Goal: Task Accomplishment & Management: Manage account settings

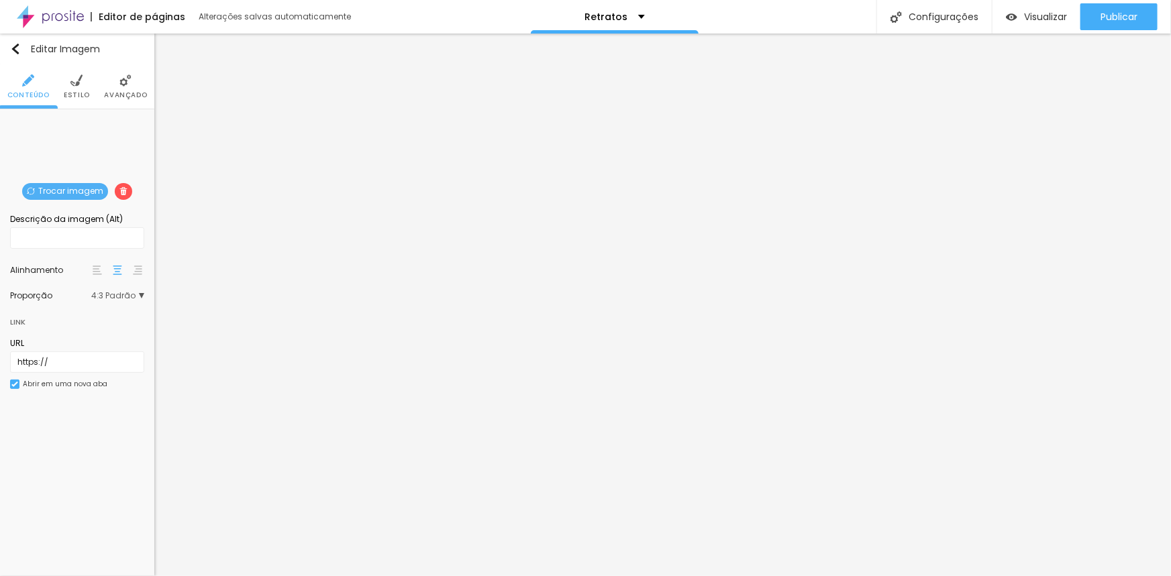
click at [66, 189] on span "Trocar imagem" at bounding box center [65, 191] width 86 height 17
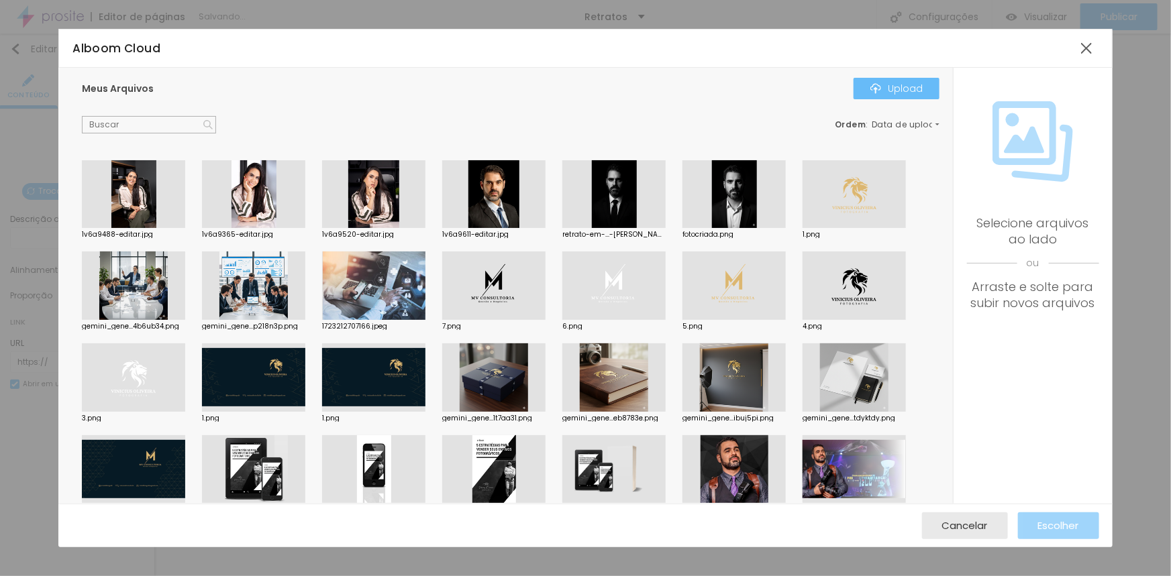
click at [877, 93] on img "button" at bounding box center [875, 88] width 11 height 11
click at [887, 83] on div "Upload" at bounding box center [896, 88] width 52 height 11
click at [874, 89] on img "button" at bounding box center [875, 88] width 11 height 11
click at [891, 91] on div "Upload" at bounding box center [896, 88] width 52 height 11
click at [376, 201] on div at bounding box center [373, 194] width 103 height 68
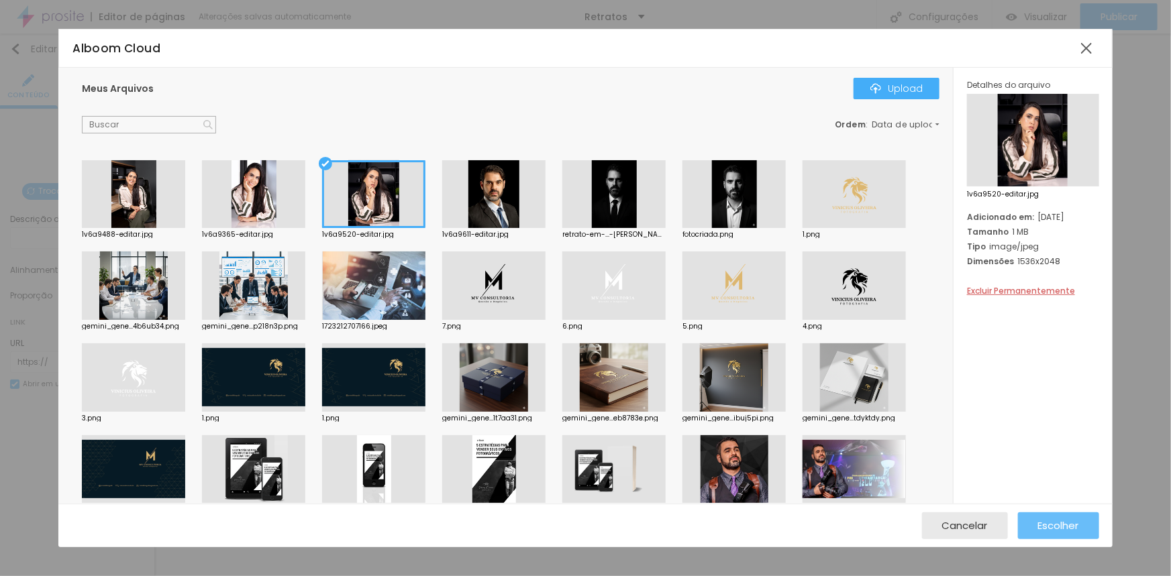
click at [1069, 527] on span "Escolher" at bounding box center [1058, 525] width 41 height 11
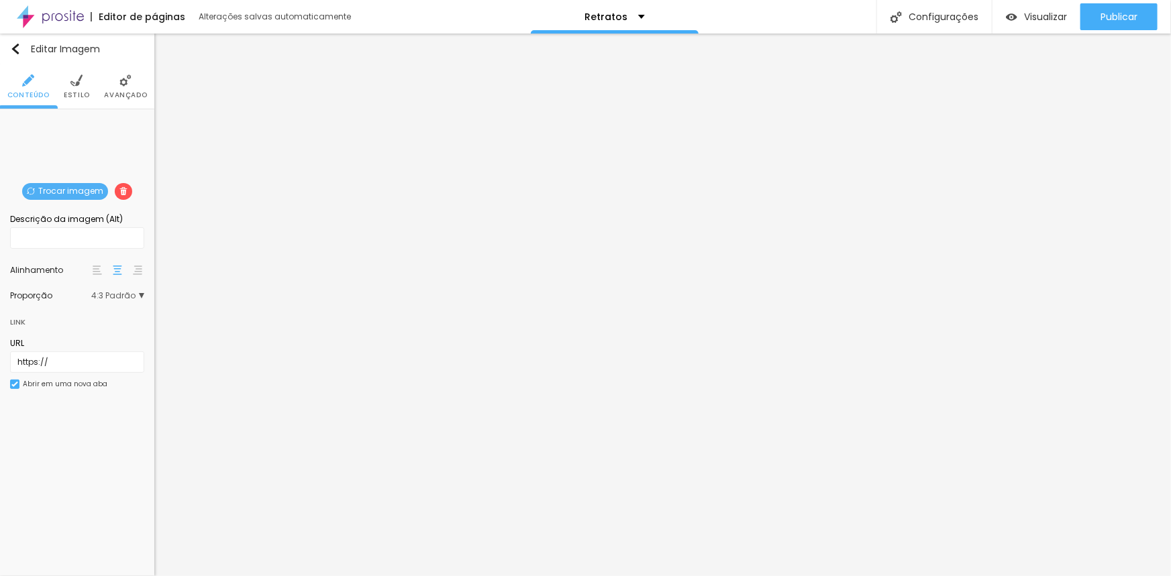
click at [119, 295] on span "4:3 Padrão" at bounding box center [117, 296] width 53 height 8
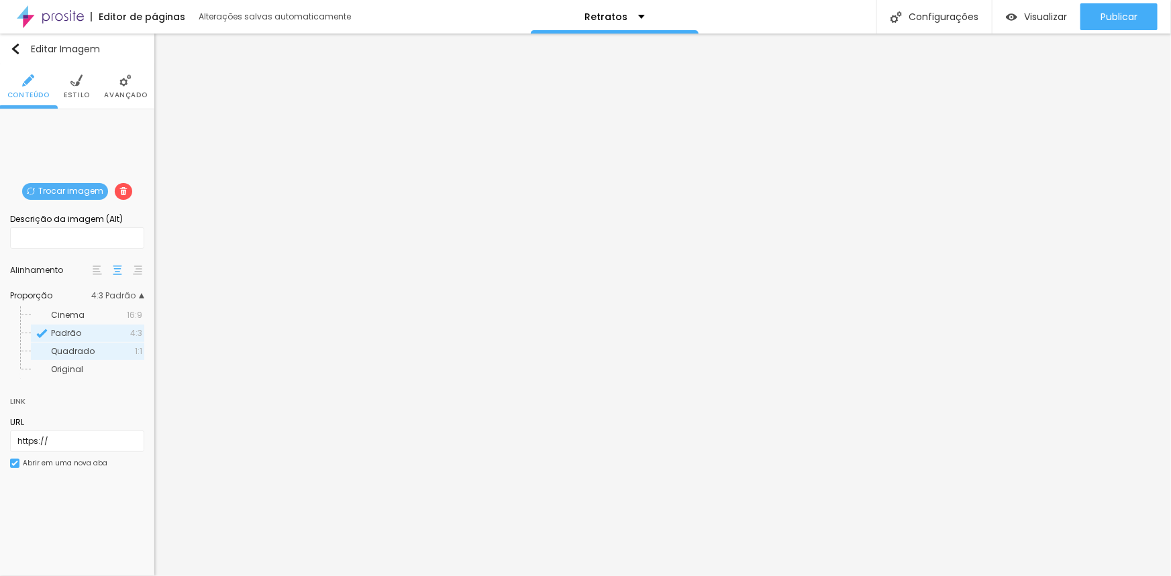
click at [75, 353] on span "Quadrado" at bounding box center [73, 351] width 44 height 11
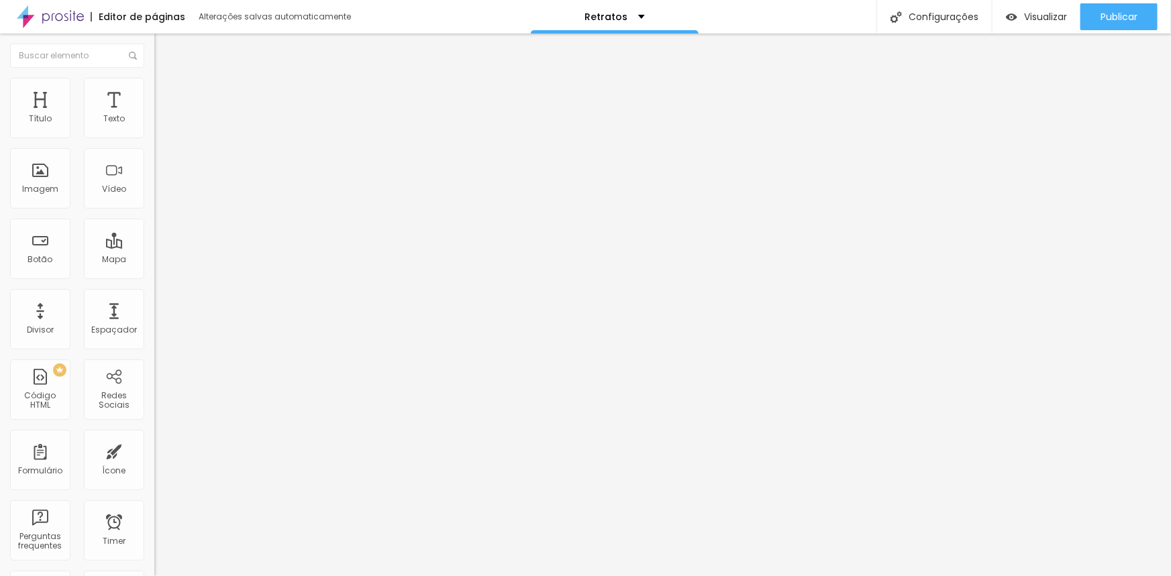
click at [88, 41] on div at bounding box center [77, 56] width 154 height 44
click at [1118, 6] on div "Publicar" at bounding box center [1118, 16] width 37 height 27
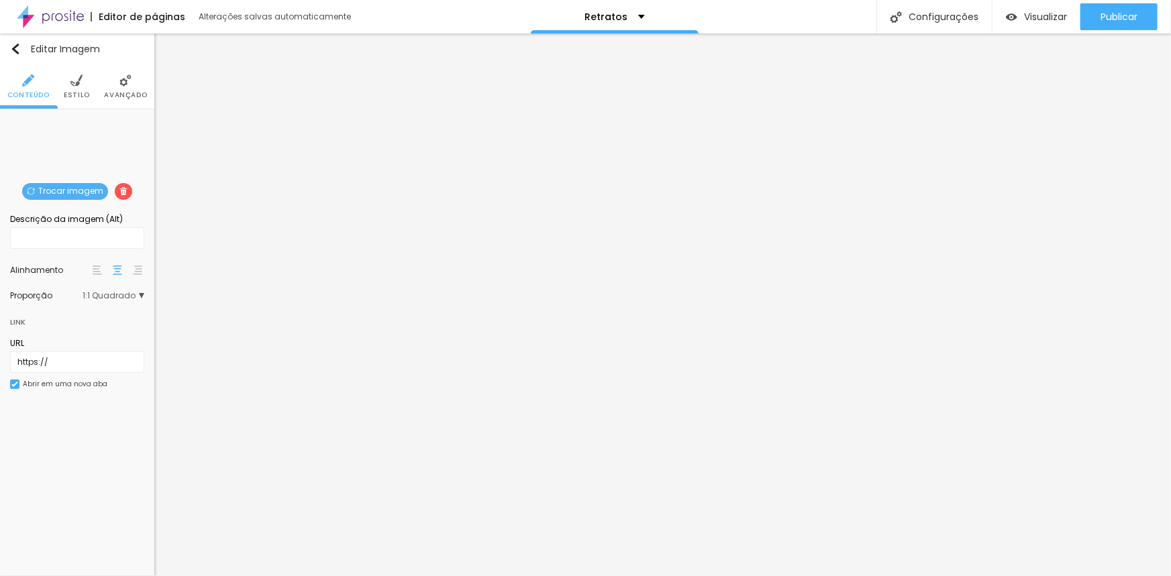
click at [79, 194] on span "Trocar imagem" at bounding box center [65, 191] width 86 height 17
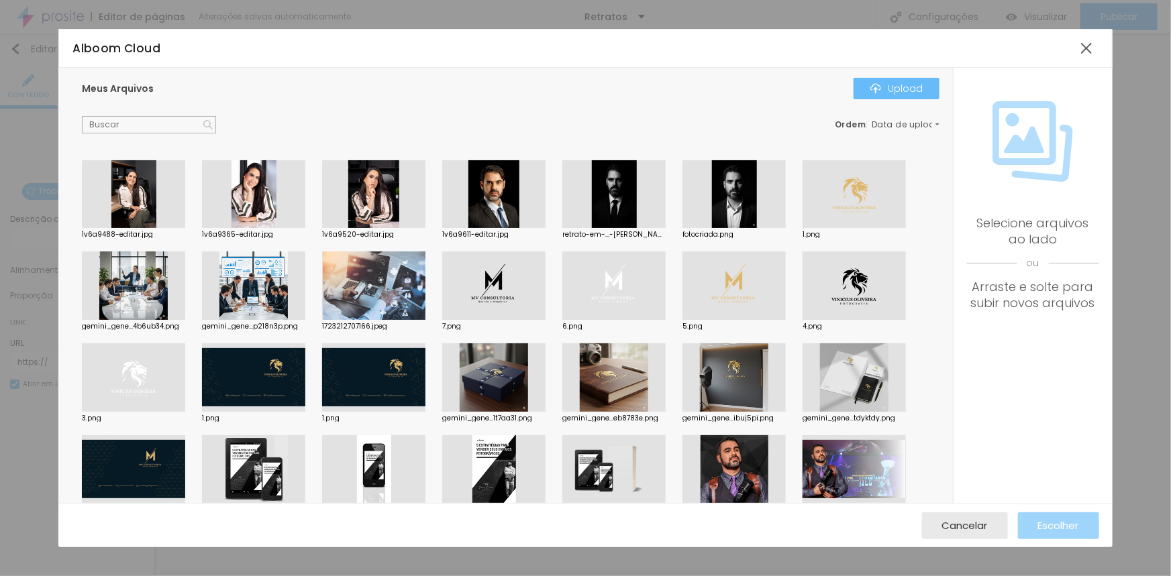
click at [886, 91] on div "Upload" at bounding box center [896, 88] width 52 height 11
click at [914, 86] on div "Upload" at bounding box center [896, 88] width 52 height 11
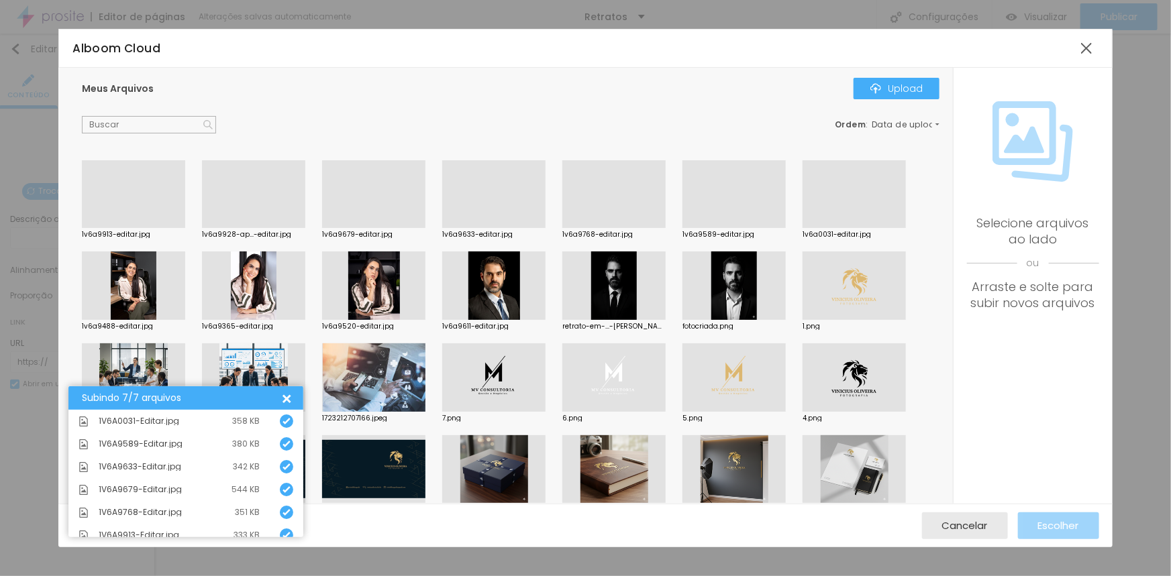
click at [262, 228] on div at bounding box center [253, 228] width 103 height 0
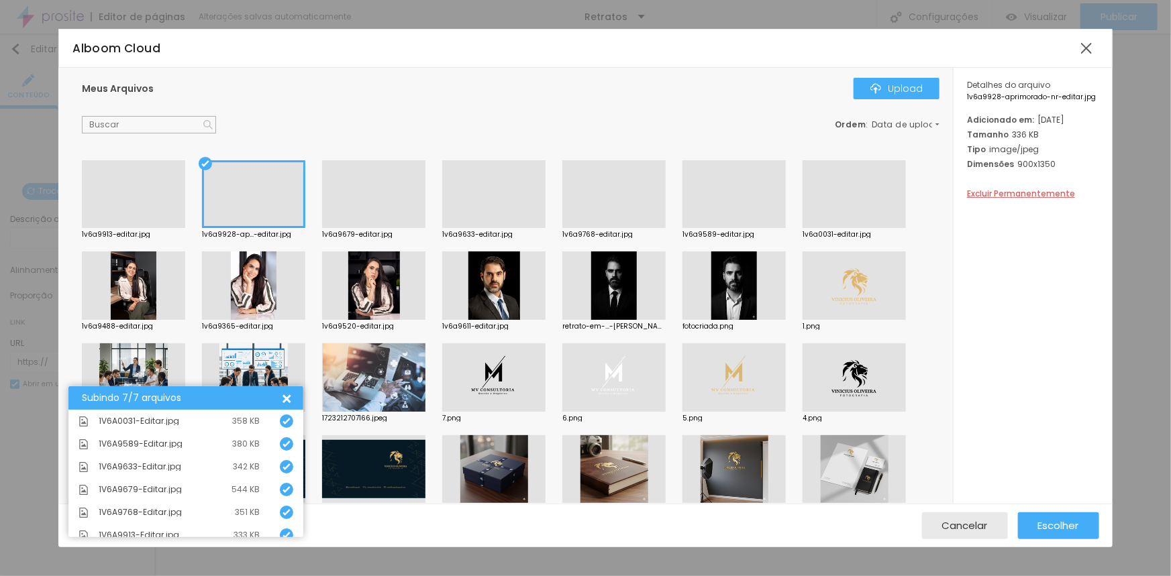
click at [738, 228] on div at bounding box center [733, 228] width 103 height 0
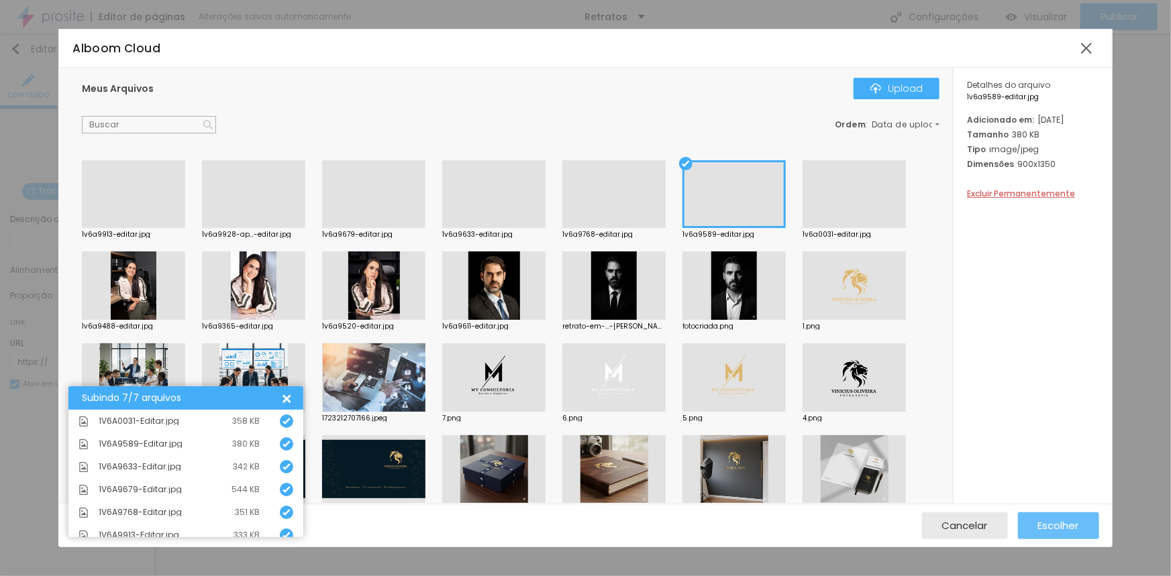
click at [1043, 526] on span "Escolher" at bounding box center [1058, 525] width 41 height 11
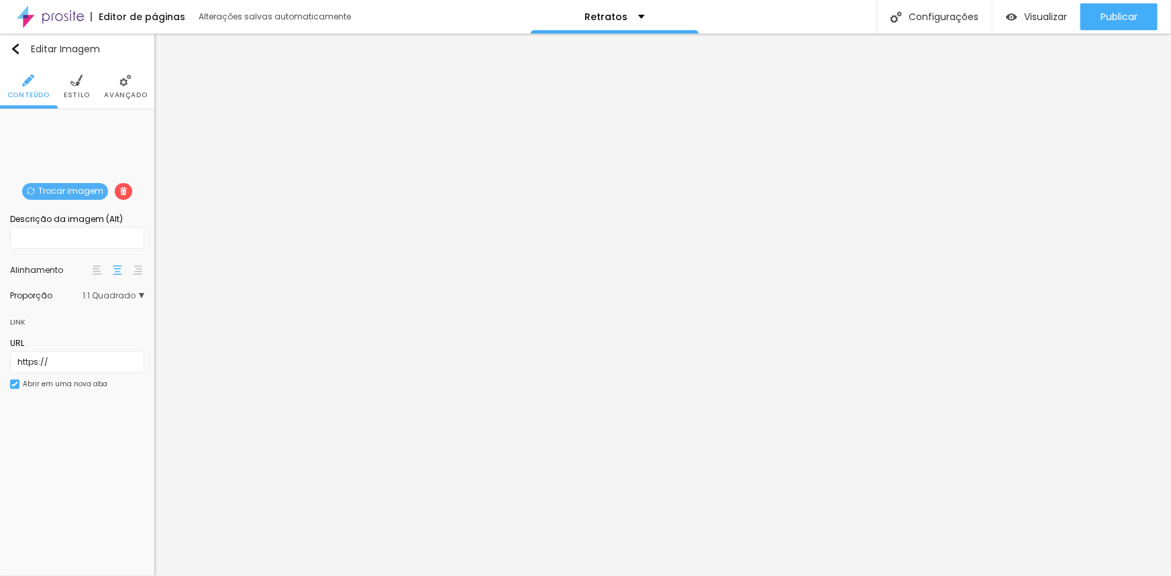
click at [77, 188] on span "Trocar imagem" at bounding box center [65, 191] width 86 height 17
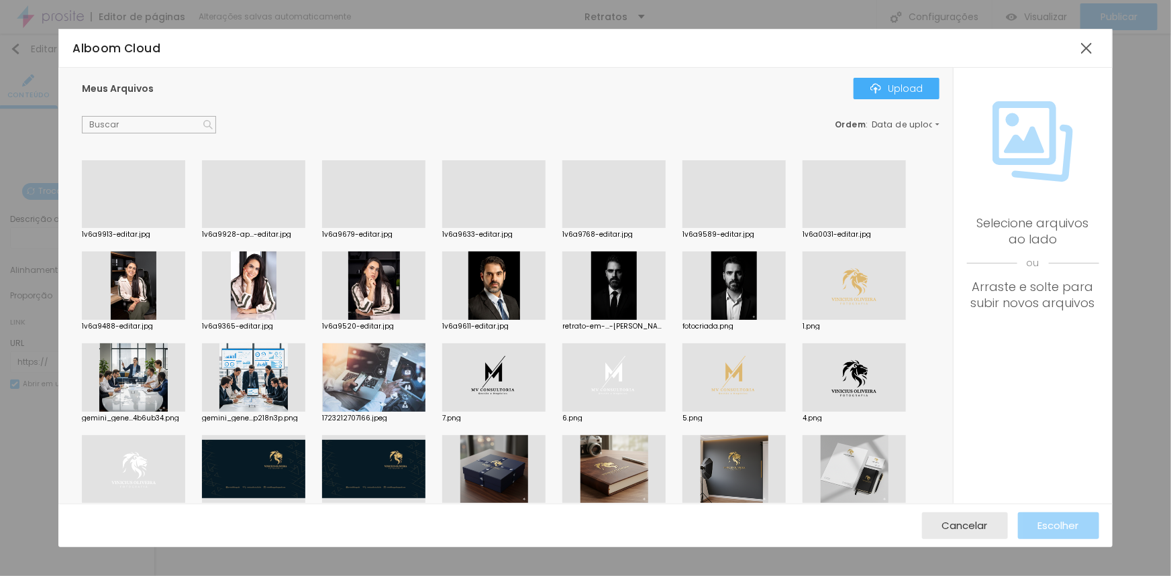
click at [262, 228] on div at bounding box center [253, 228] width 103 height 0
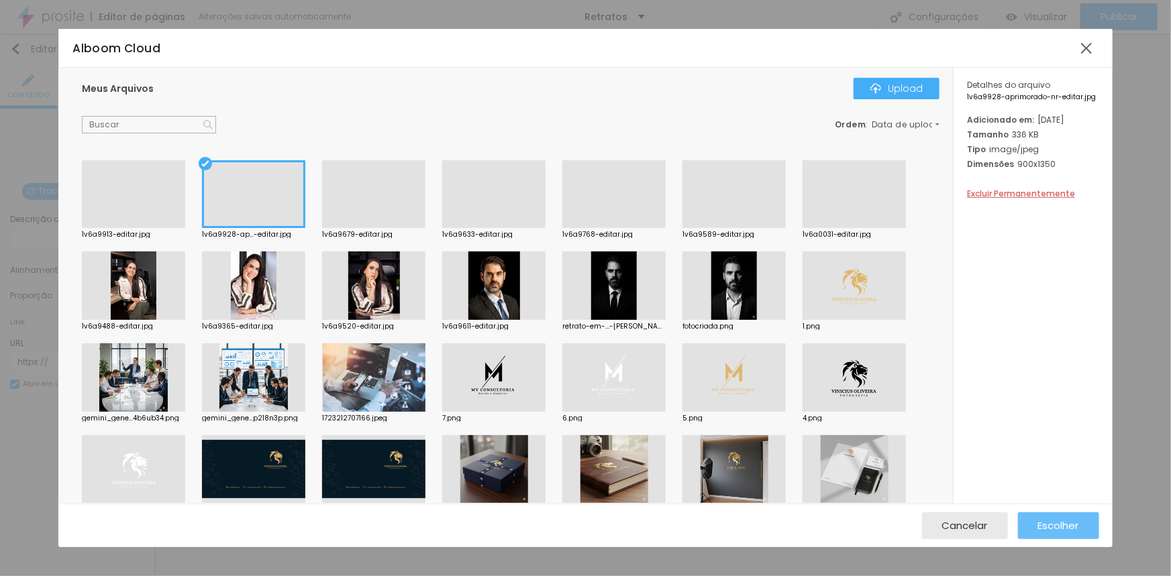
click at [1060, 527] on span "Escolher" at bounding box center [1058, 525] width 41 height 11
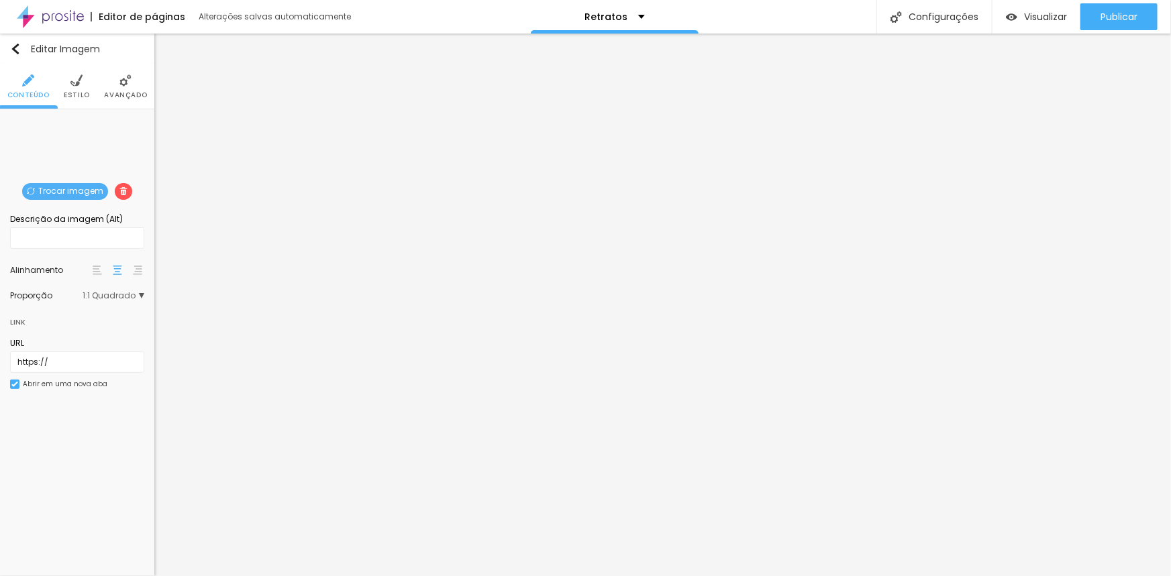
click at [113, 295] on span "1:1 Quadrado" at bounding box center [114, 296] width 62 height 8
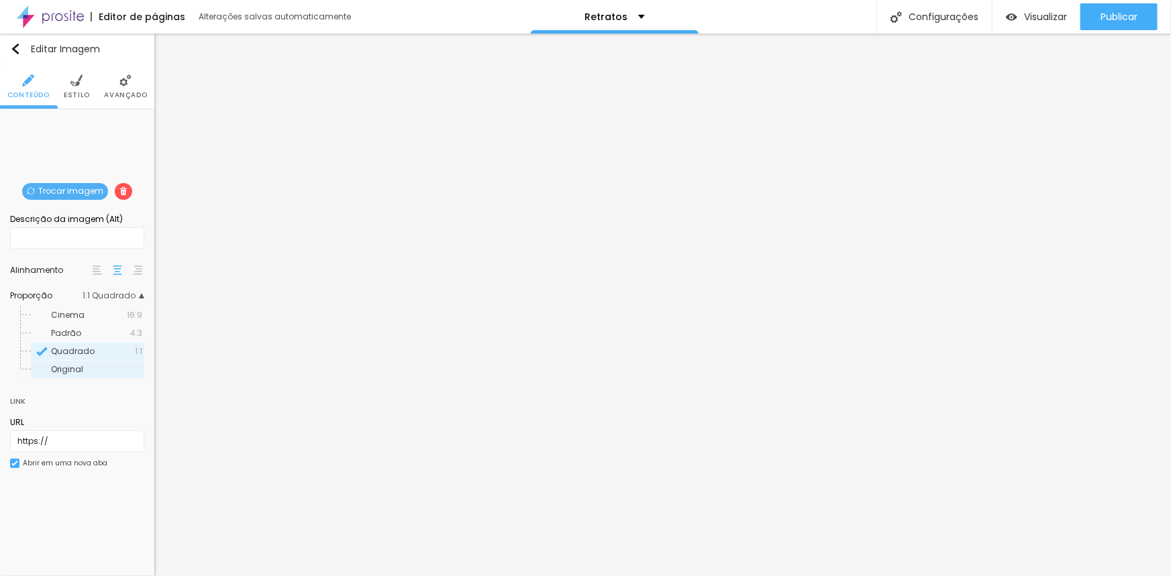
click at [85, 367] on span "Original" at bounding box center [96, 370] width 91 height 8
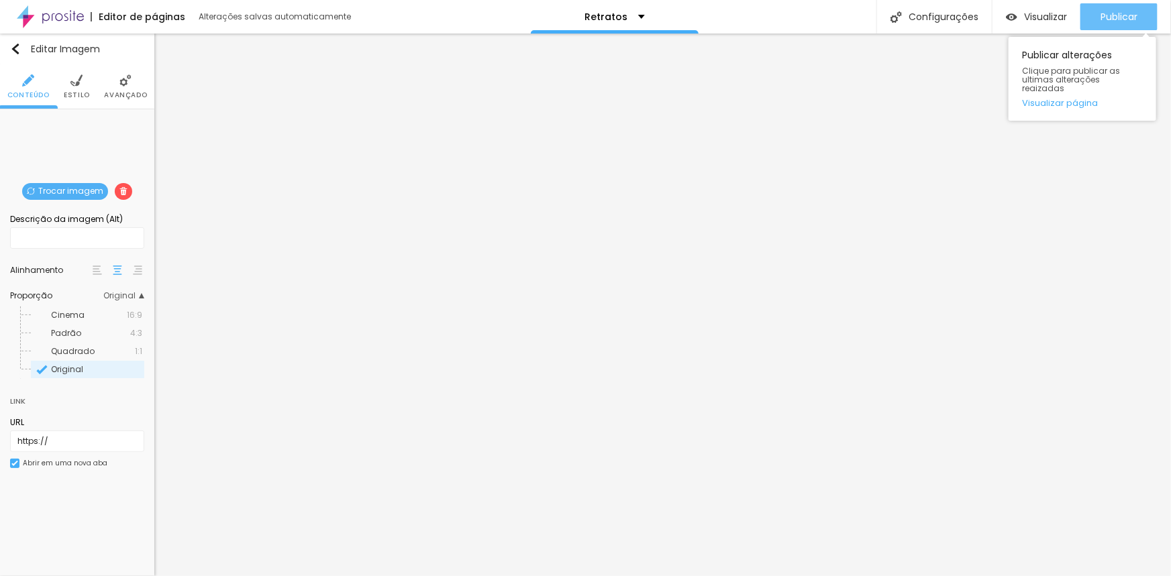
click at [1114, 12] on span "Publicar" at bounding box center [1118, 16] width 37 height 11
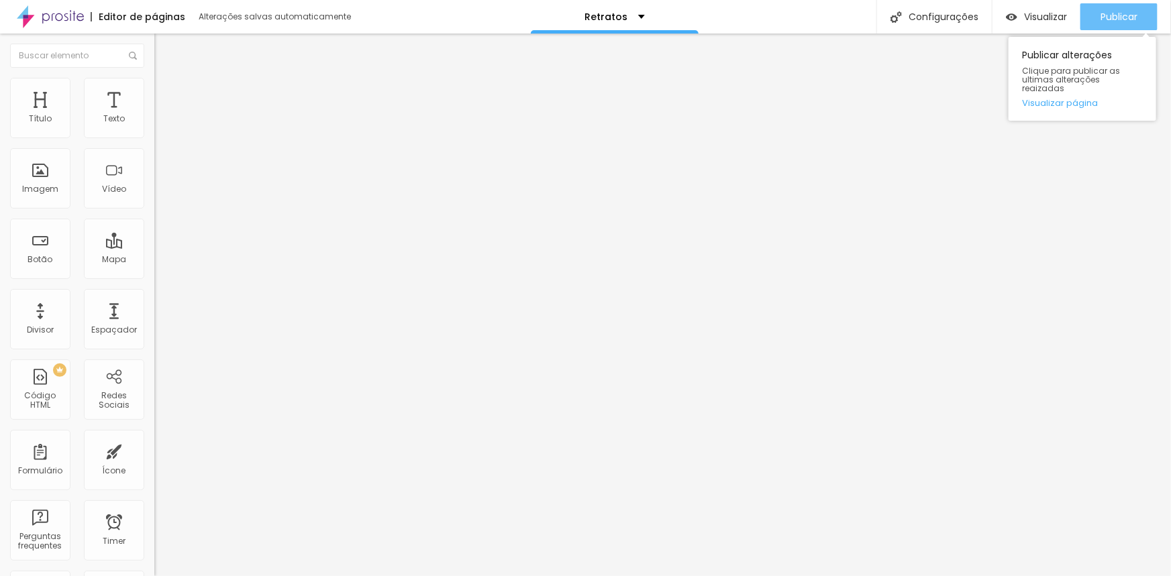
click at [1115, 9] on div "Publicar" at bounding box center [1118, 16] width 37 height 27
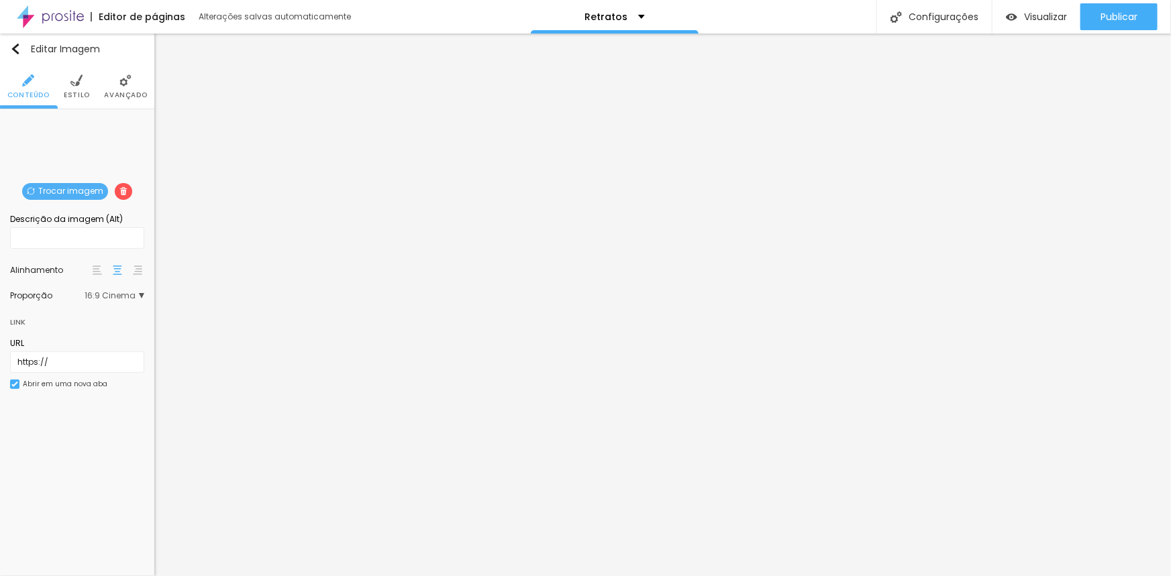
click at [69, 193] on span "Trocar imagem" at bounding box center [65, 191] width 86 height 17
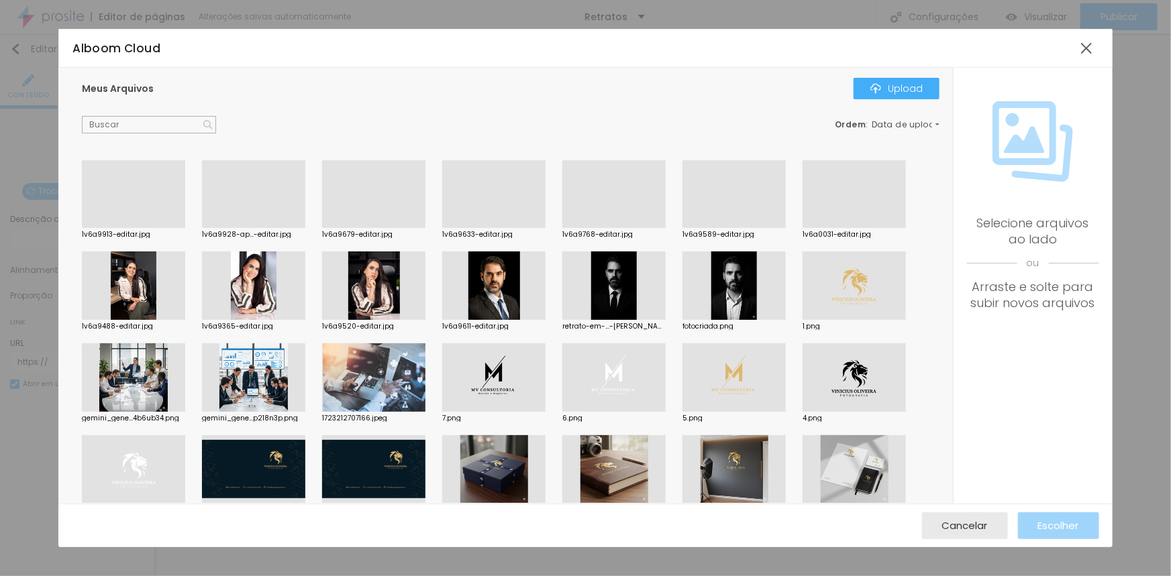
click at [625, 228] on div at bounding box center [613, 228] width 103 height 0
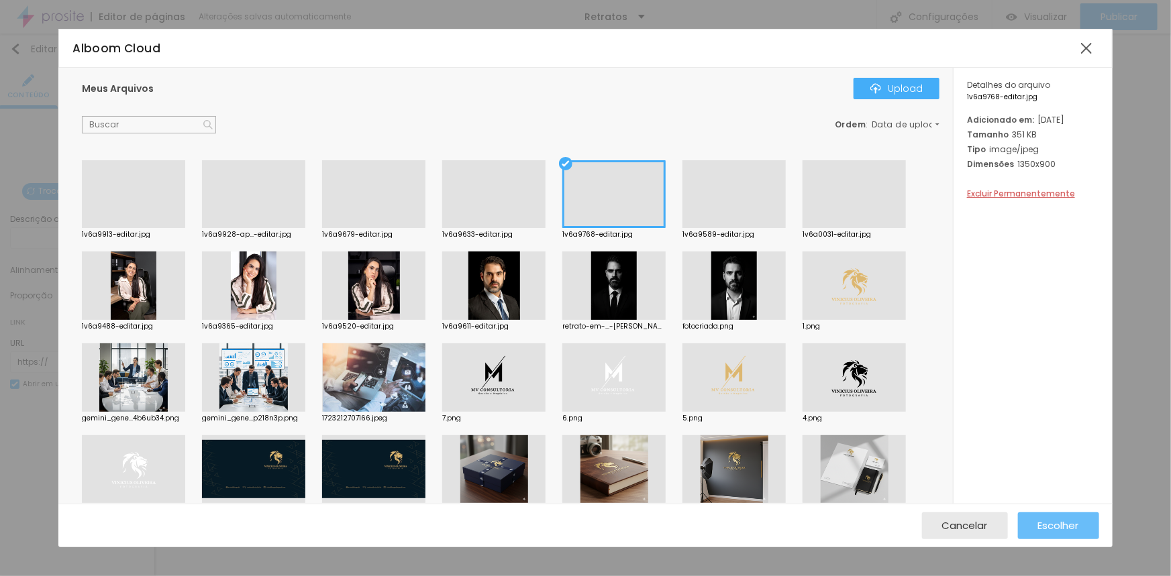
click at [1039, 525] on span "Escolher" at bounding box center [1058, 525] width 41 height 11
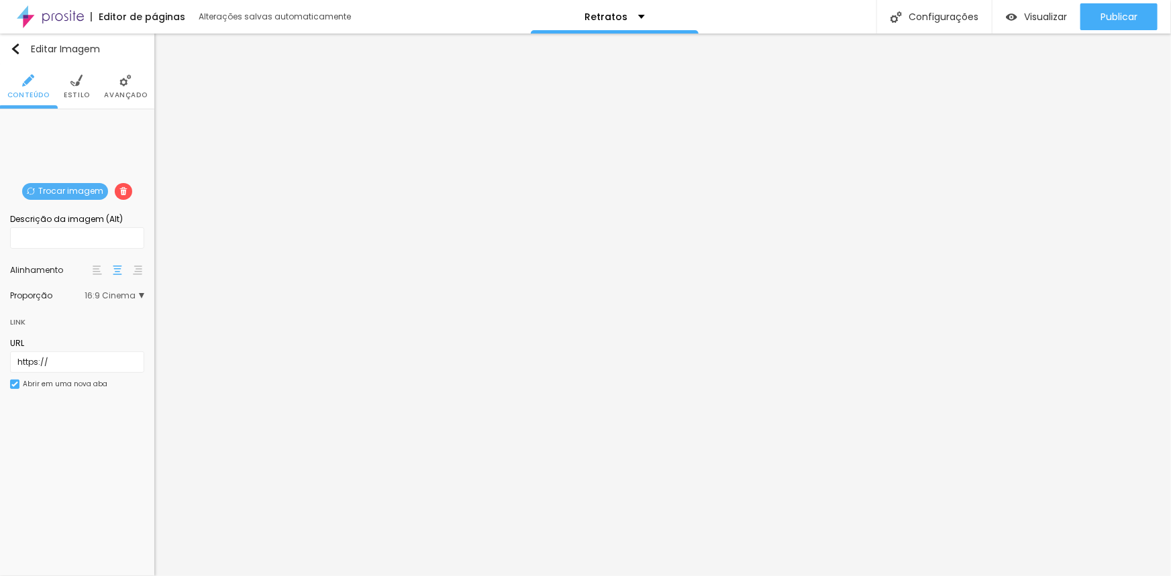
click at [113, 288] on div "Proporção 16:9 Cinema Cinema 16:9 Padrão 4:3 Quadrado 1:1 Original" at bounding box center [77, 295] width 134 height 21
click at [112, 292] on span "16:9 Cinema" at bounding box center [115, 296] width 60 height 8
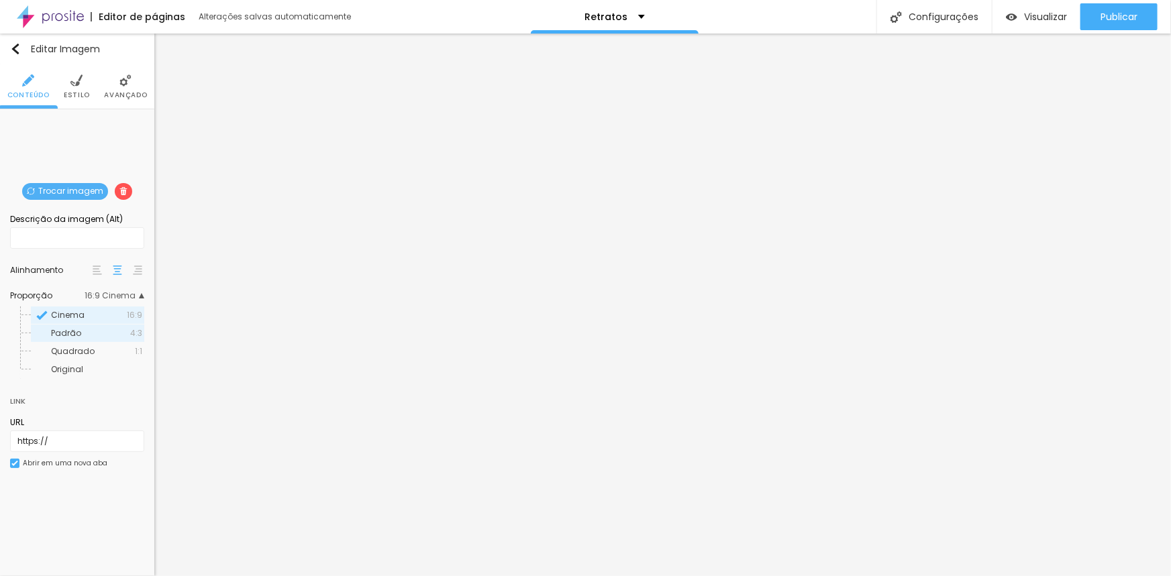
click at [66, 335] on span "Padrão" at bounding box center [66, 332] width 30 height 11
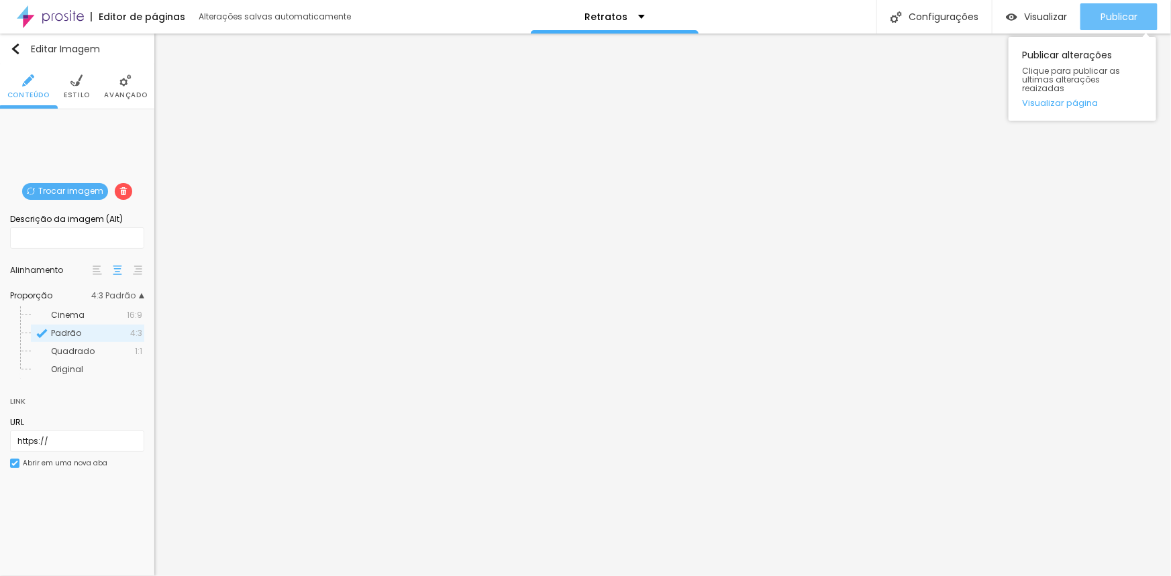
click at [1136, 20] on span "Publicar" at bounding box center [1118, 16] width 37 height 11
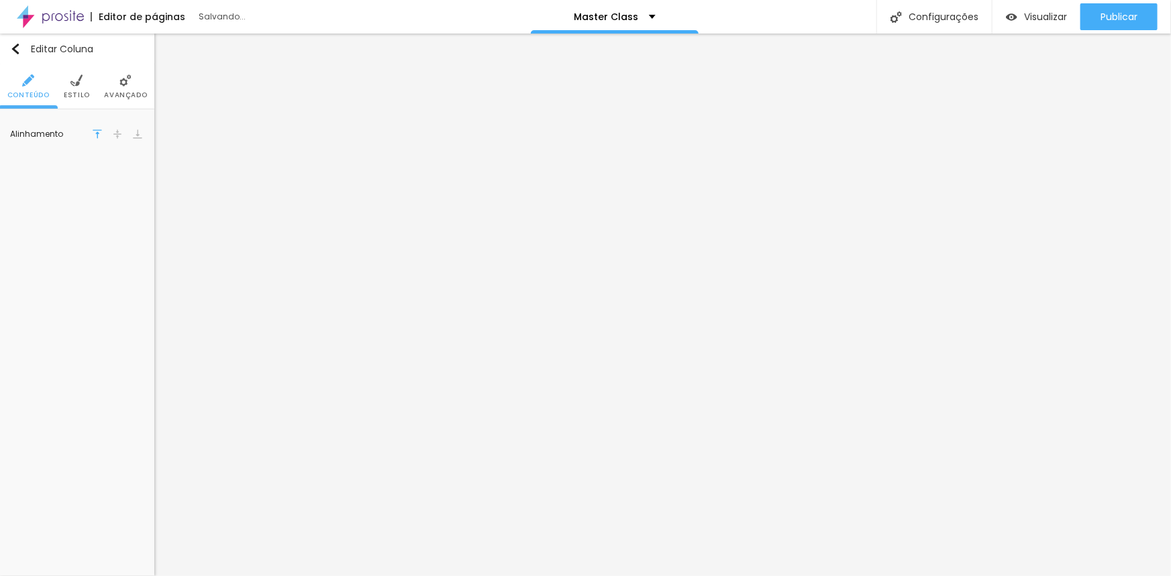
click at [85, 93] on span "Estilo" at bounding box center [77, 95] width 26 height 7
click at [133, 94] on span "Avançado" at bounding box center [125, 95] width 43 height 7
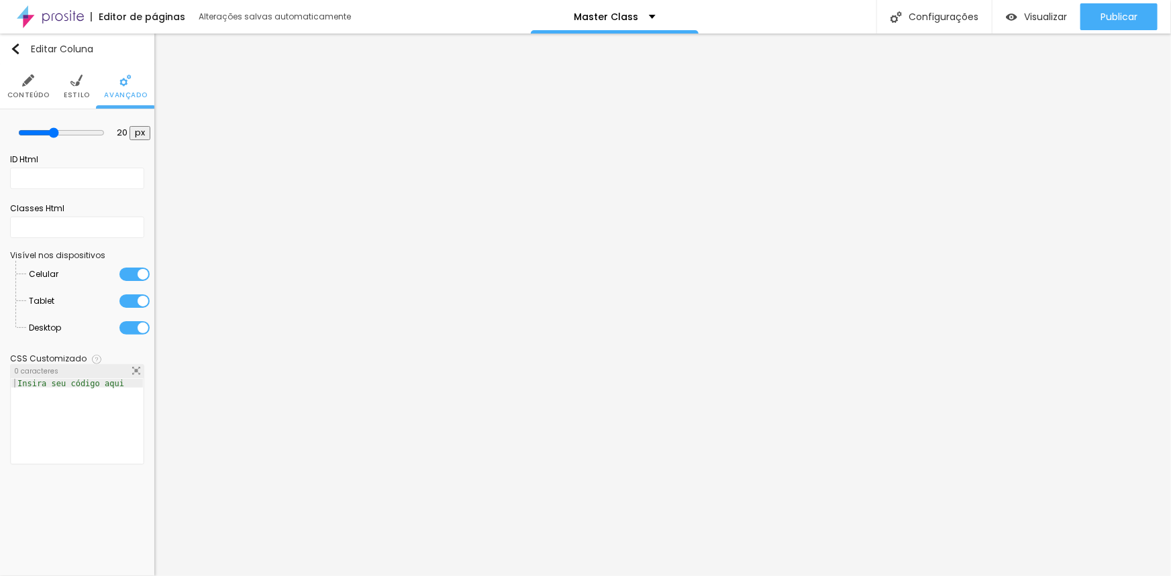
click at [13, 93] on span "Conteúdo" at bounding box center [28, 95] width 42 height 7
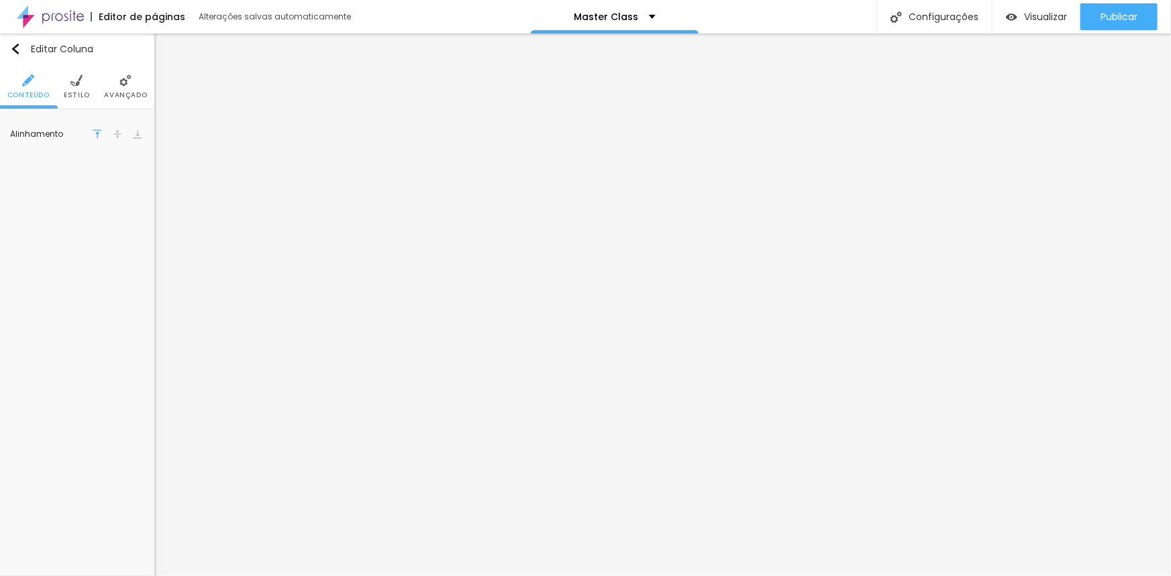
click at [73, 94] on span "Estilo" at bounding box center [77, 95] width 26 height 7
click at [151, 85] on ul "Conteúdo Estilo Avançado" at bounding box center [77, 86] width 154 height 45
click at [129, 87] on li "Avançado" at bounding box center [125, 86] width 43 height 44
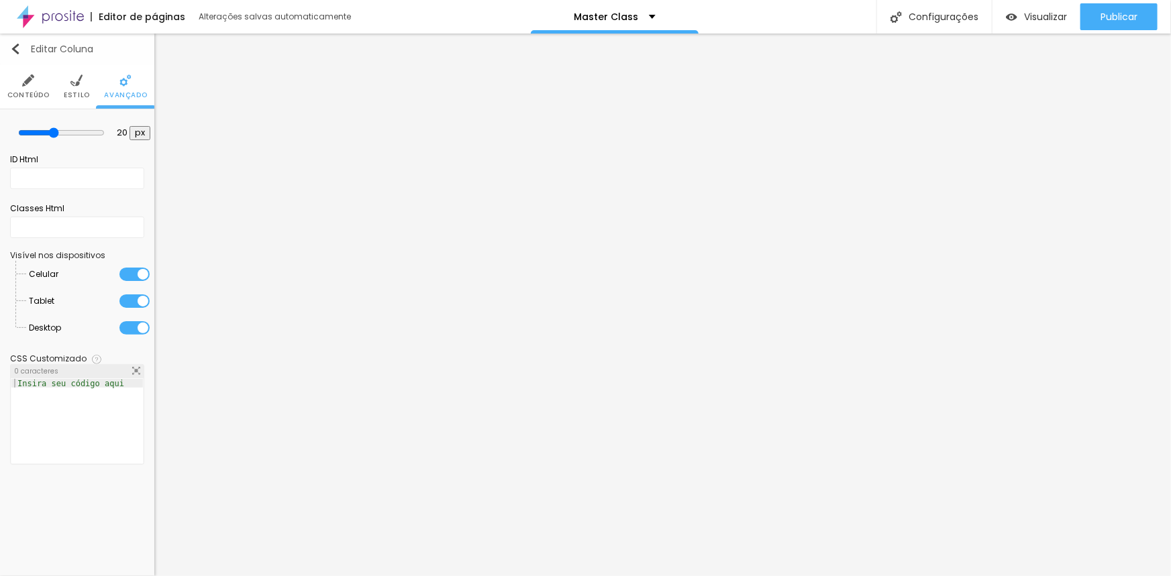
click at [15, 51] on img "button" at bounding box center [15, 49] width 11 height 11
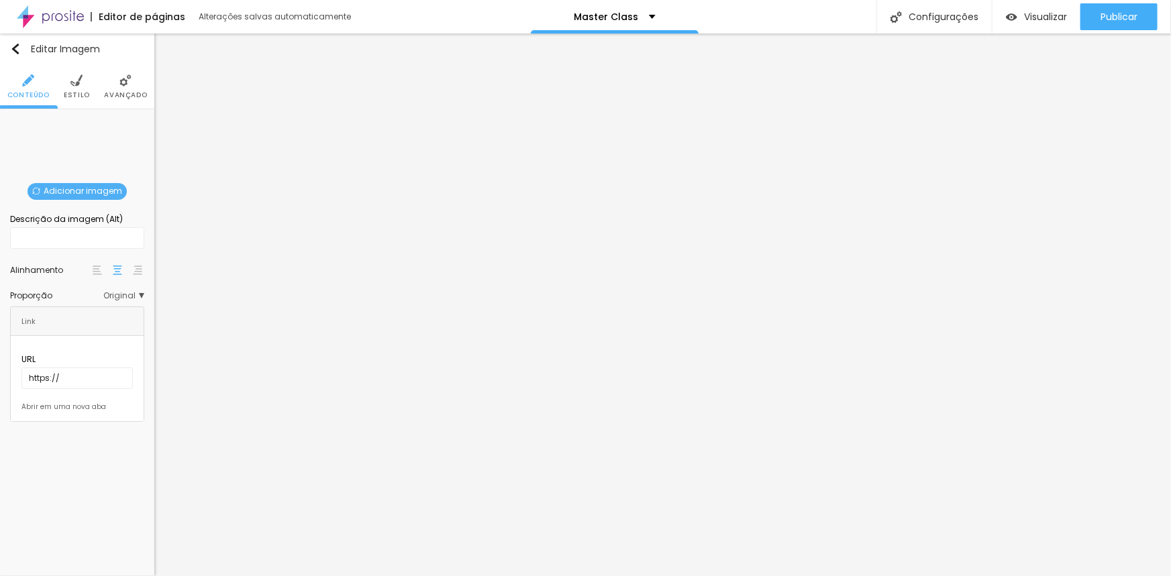
click at [95, 188] on span "Adicionar imagem" at bounding box center [77, 191] width 99 height 17
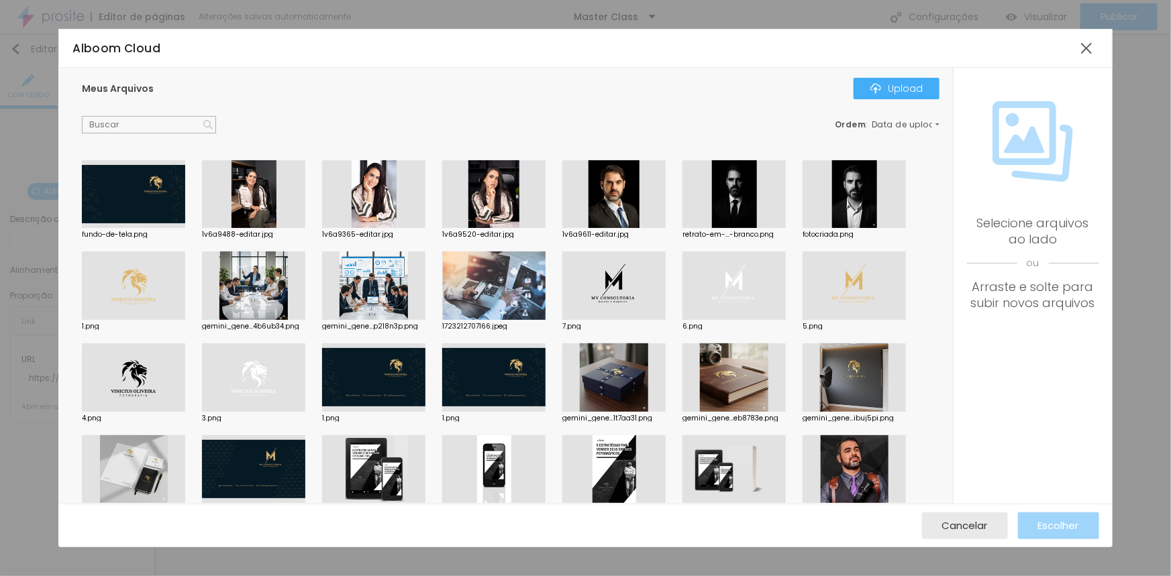
click at [607, 201] on div at bounding box center [613, 194] width 103 height 68
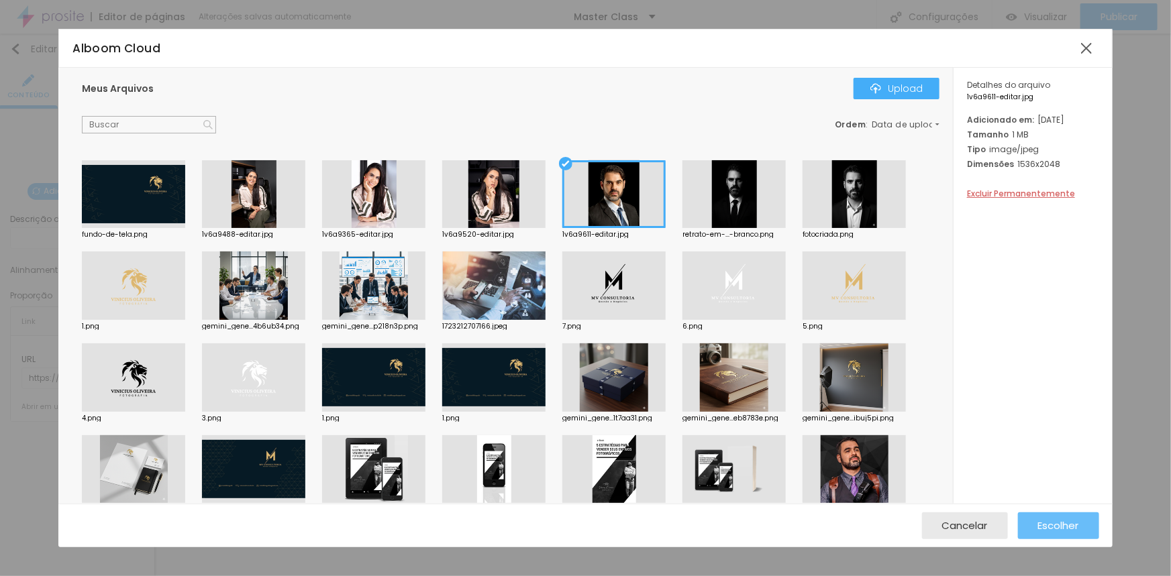
click at [1040, 525] on span "Escolher" at bounding box center [1058, 525] width 41 height 11
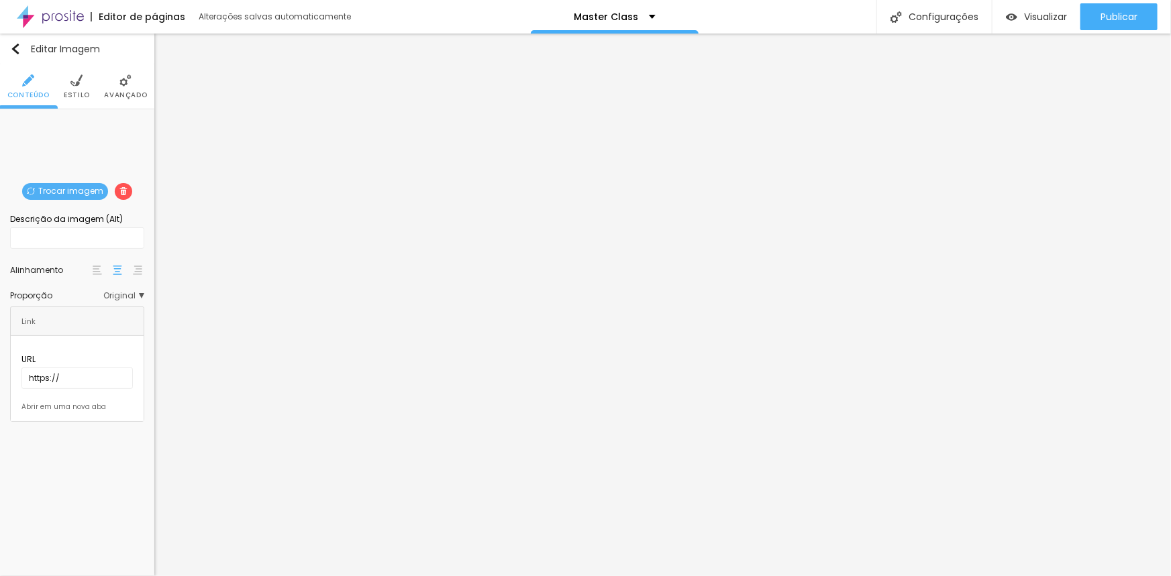
click at [83, 89] on li "Estilo" at bounding box center [77, 86] width 26 height 44
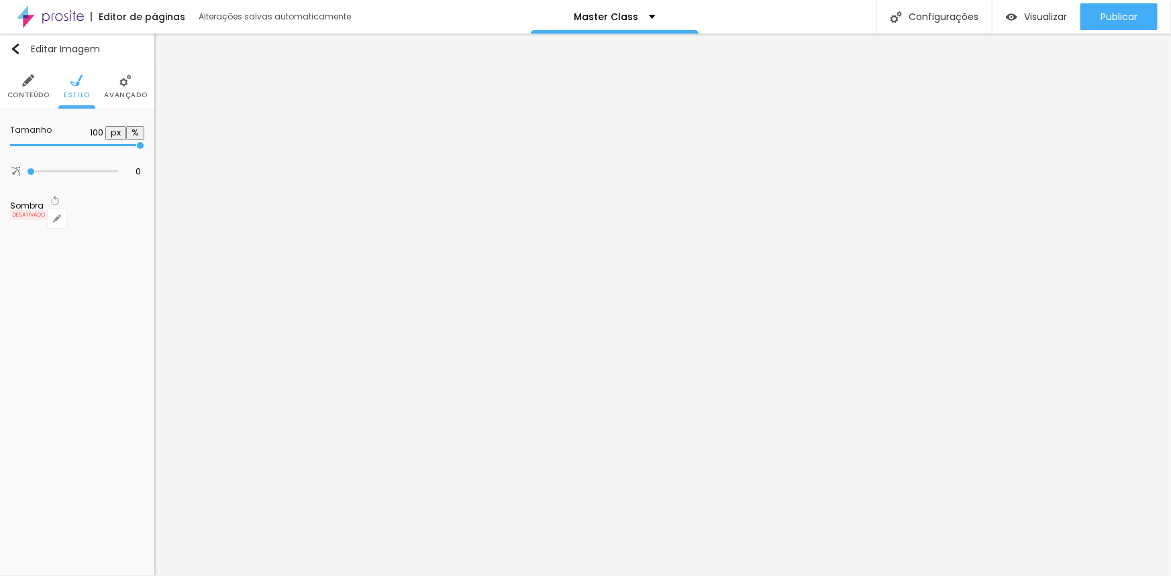
click at [109, 101] on li "Avançado" at bounding box center [125, 86] width 43 height 44
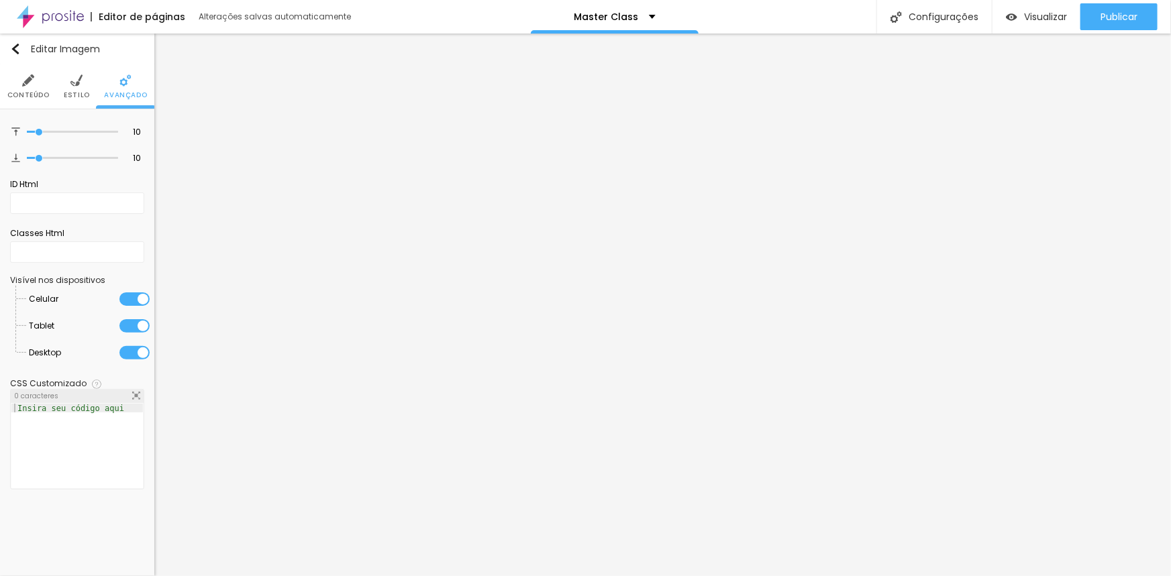
click at [78, 95] on span "Estilo" at bounding box center [77, 95] width 26 height 7
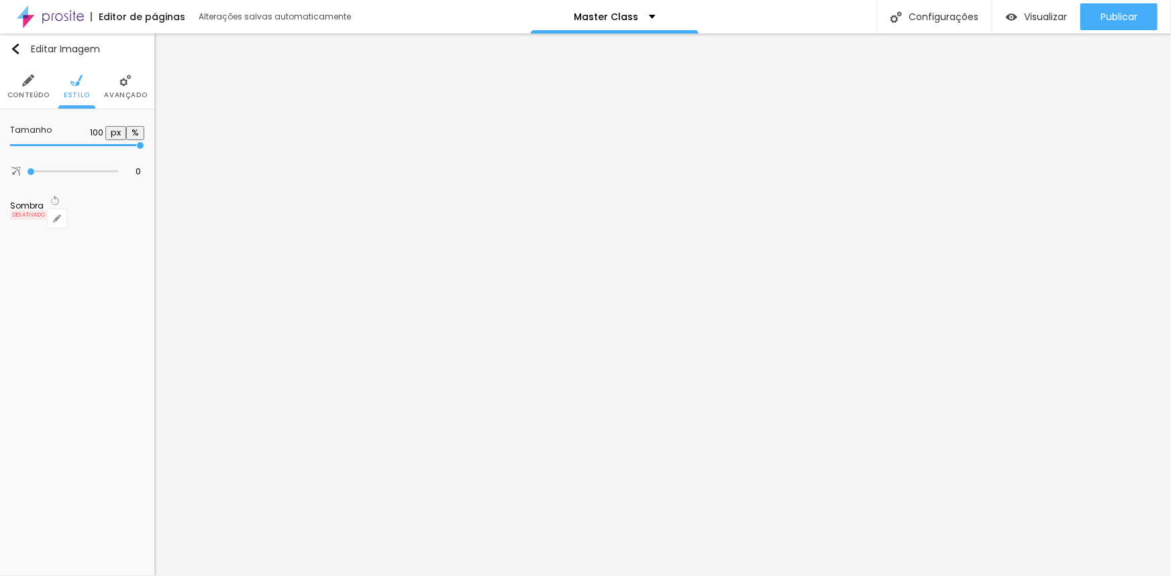
click at [17, 93] on span "Conteúdo" at bounding box center [28, 95] width 42 height 7
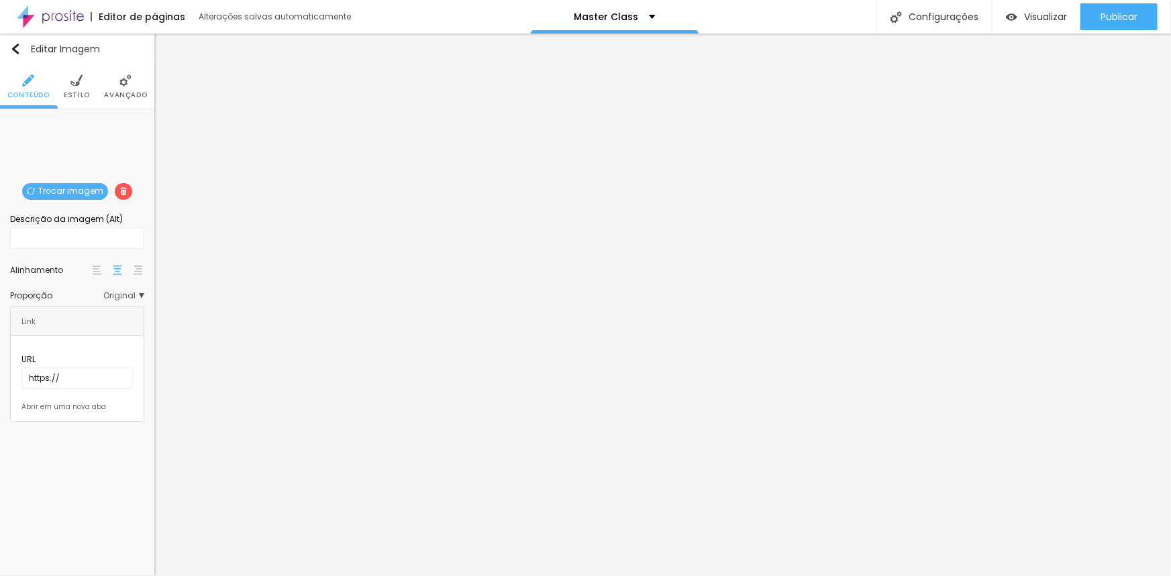
click at [74, 93] on span "Estilo" at bounding box center [77, 95] width 26 height 7
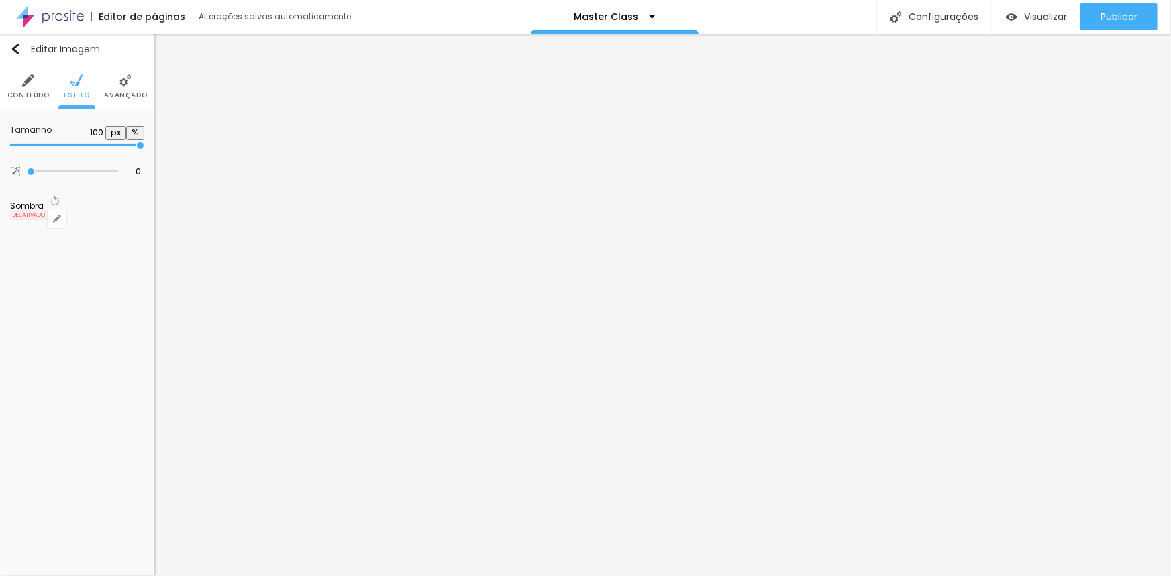
click at [121, 94] on span "Avançado" at bounding box center [125, 95] width 43 height 7
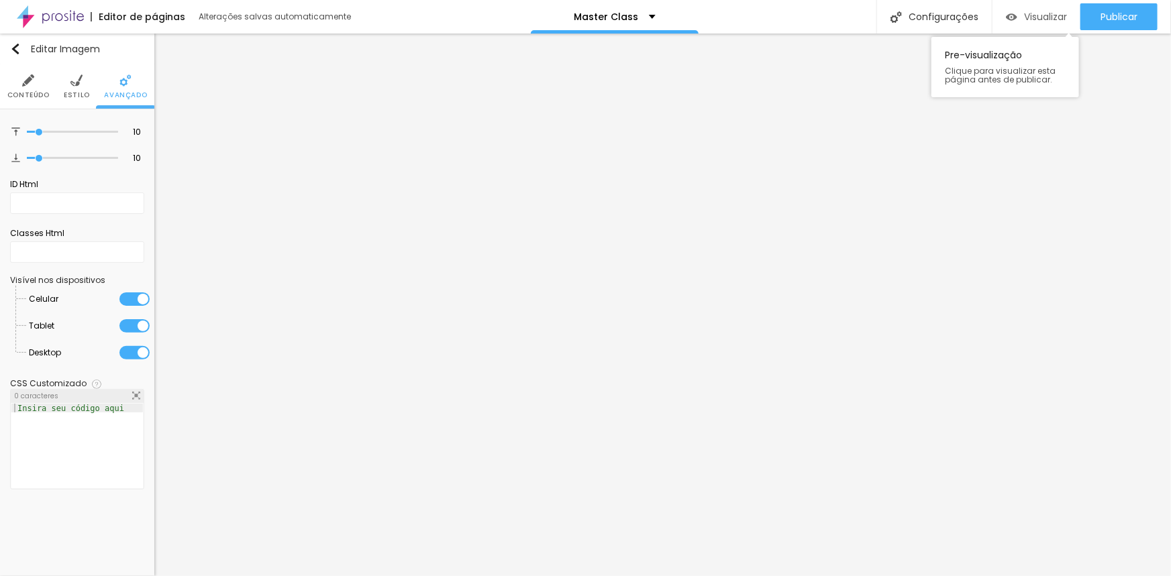
click at [1013, 15] on img "button" at bounding box center [1011, 16] width 11 height 11
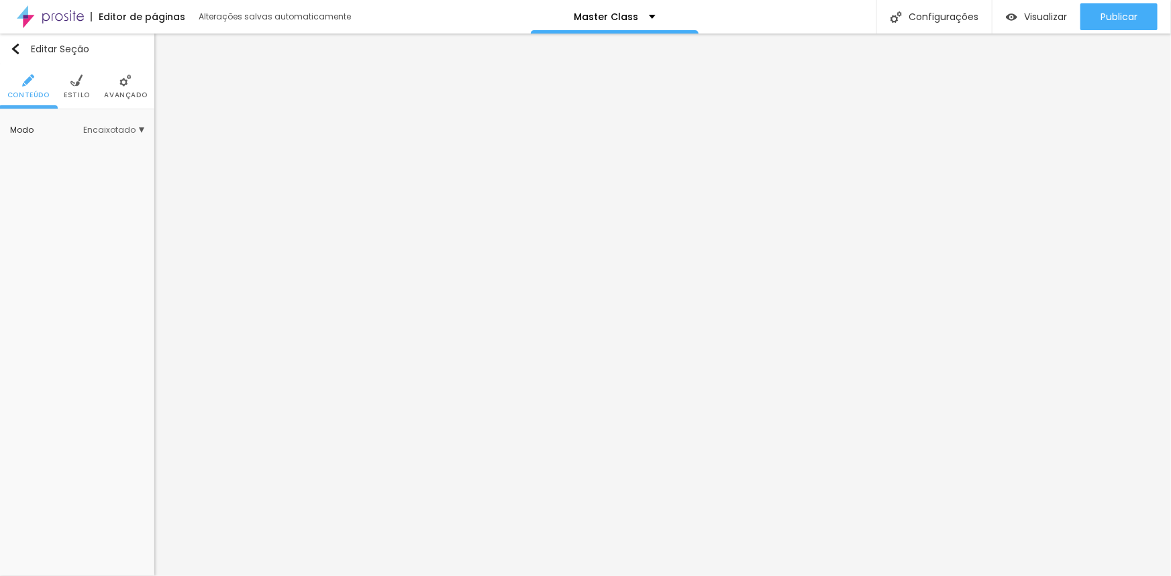
click at [126, 87] on li "Avançado" at bounding box center [125, 86] width 43 height 44
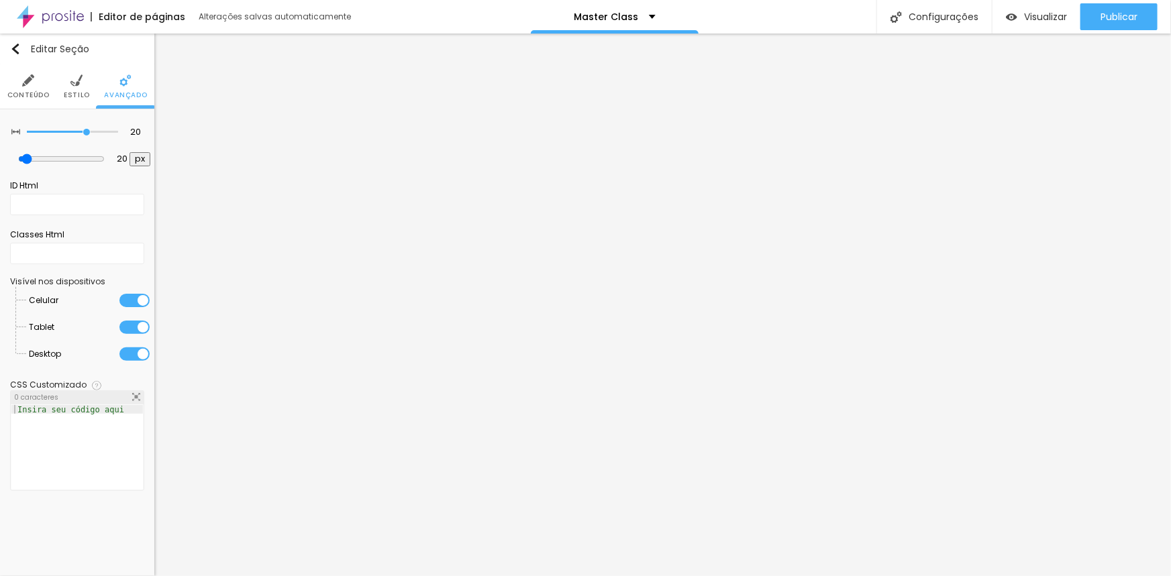
click at [85, 92] on span "Estilo" at bounding box center [77, 95] width 26 height 7
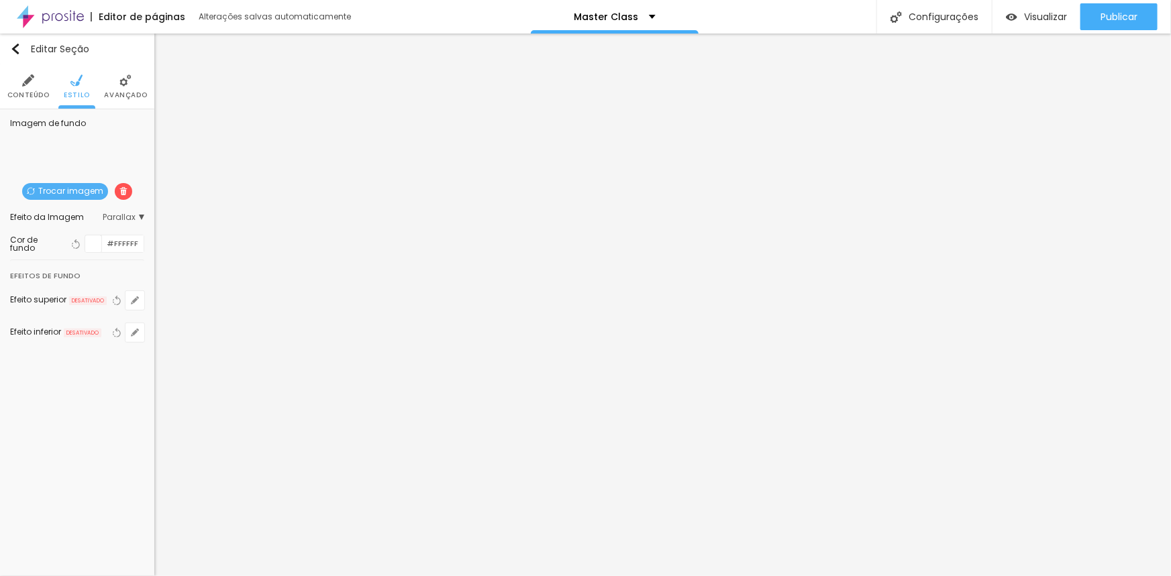
click at [89, 410] on div "Editar Seção Conteúdo Estilo Avançado Imagem de fundo Trocar imagem Efeito da I…" at bounding box center [77, 305] width 154 height 543
click at [76, 193] on span "Trocar imagem" at bounding box center [65, 191] width 86 height 17
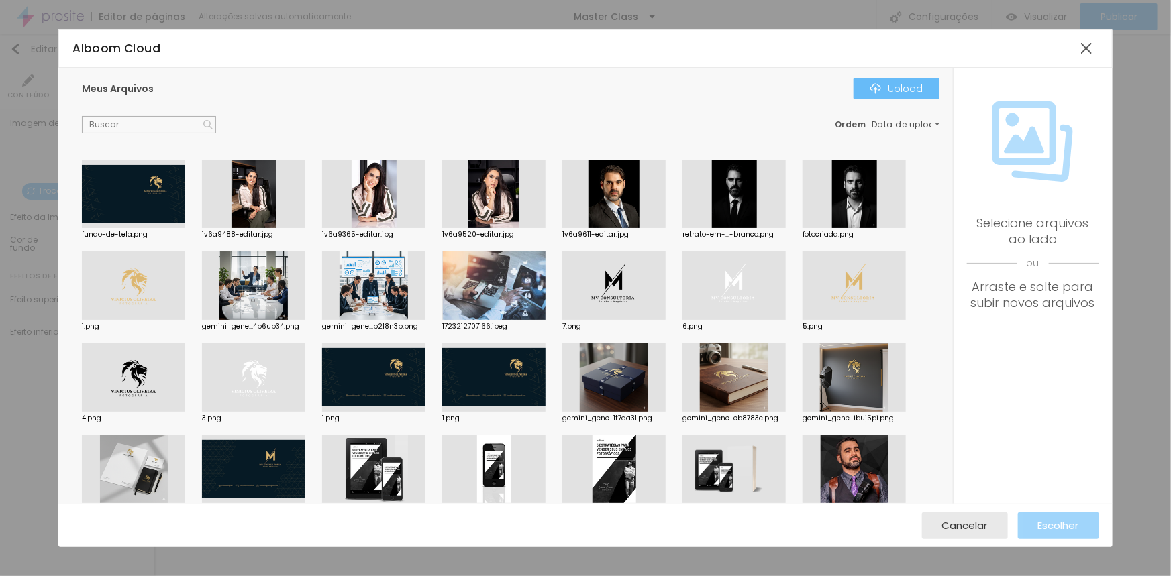
click at [892, 86] on div "Upload" at bounding box center [896, 88] width 52 height 11
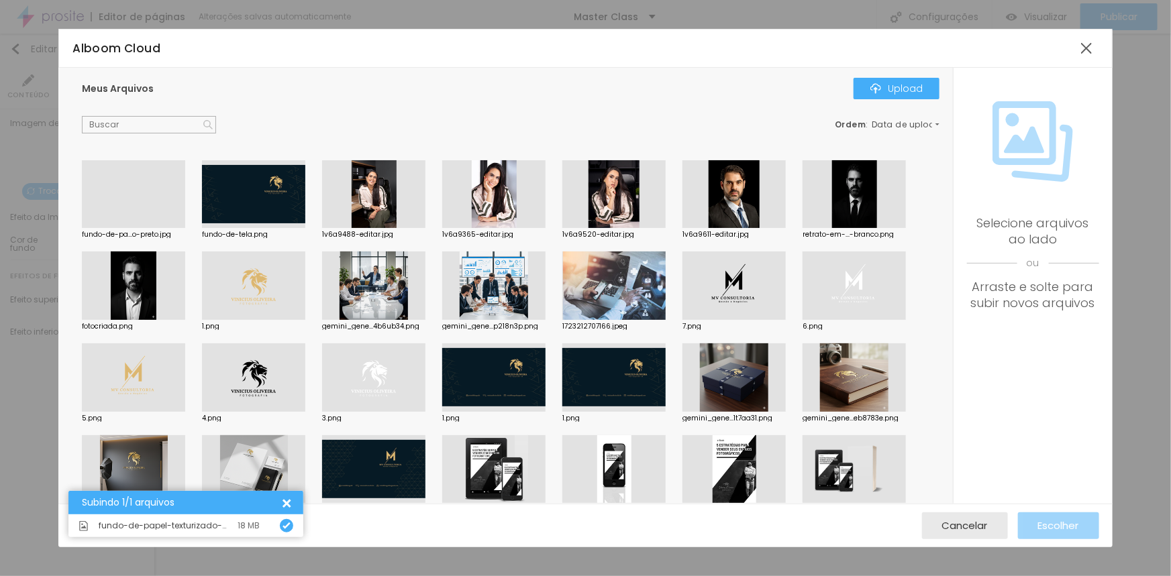
click at [129, 228] on div at bounding box center [133, 228] width 103 height 0
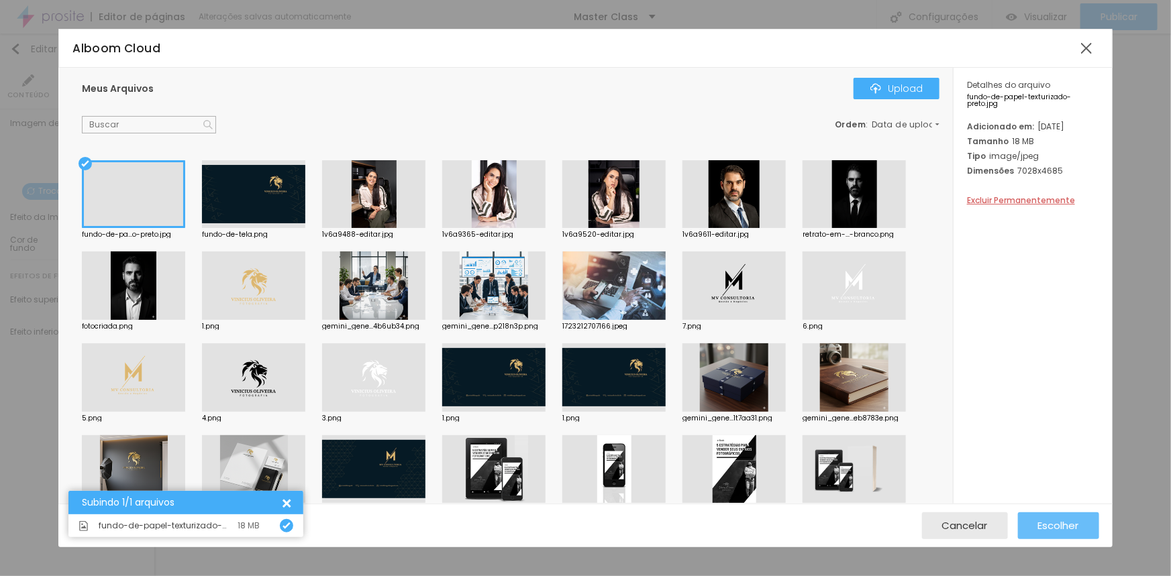
click at [1055, 521] on span "Escolher" at bounding box center [1058, 525] width 41 height 11
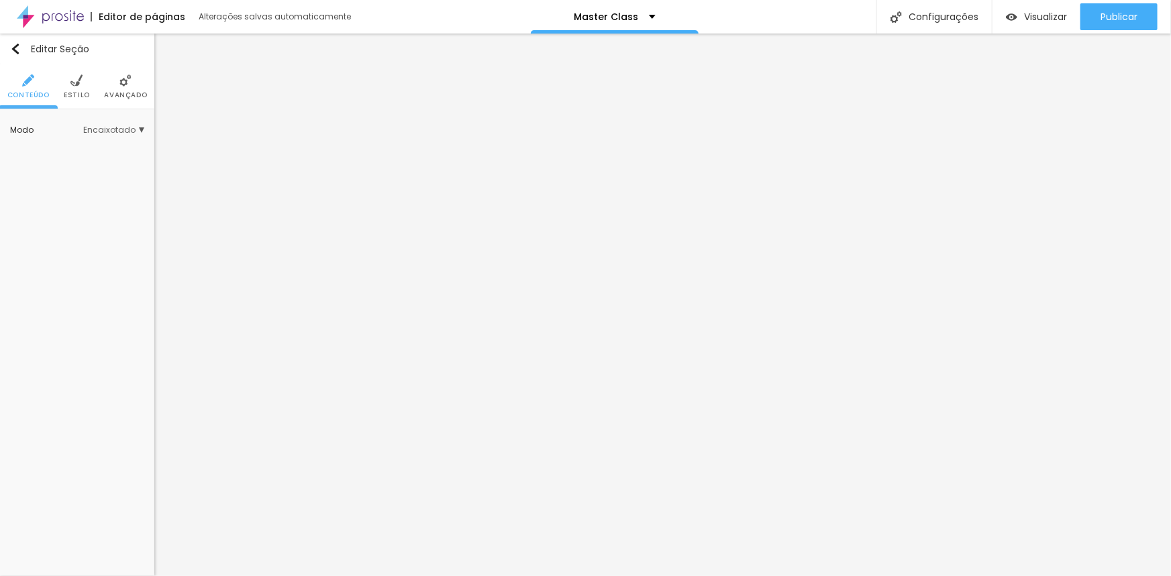
click at [66, 83] on li "Estilo" at bounding box center [77, 86] width 26 height 44
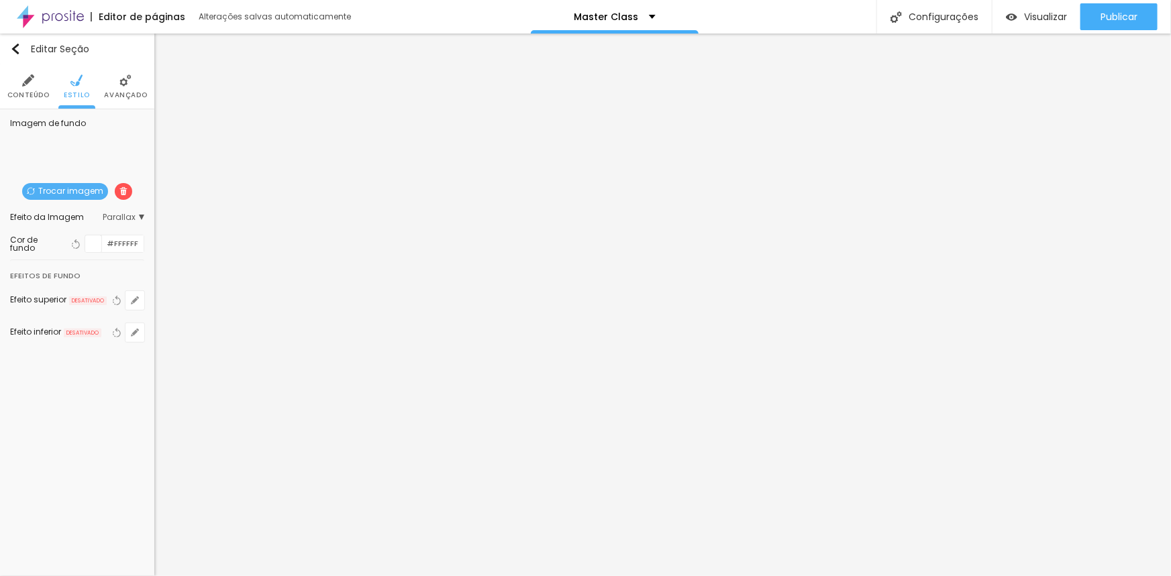
click at [57, 193] on span "Trocar imagem" at bounding box center [65, 191] width 86 height 17
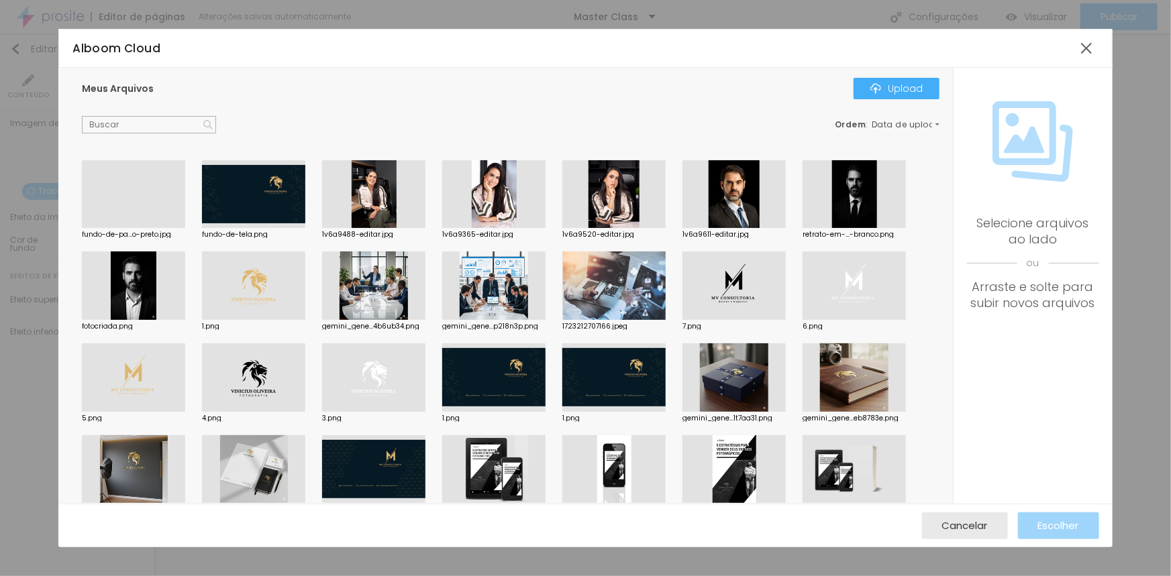
click at [121, 228] on div at bounding box center [133, 228] width 103 height 0
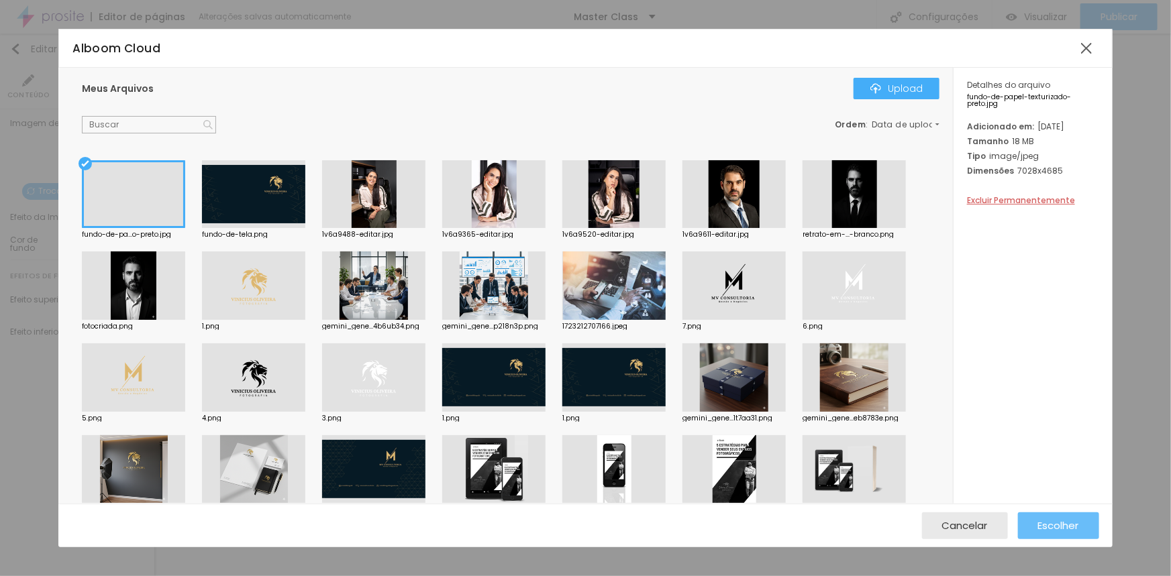
click at [1054, 529] on span "Escolher" at bounding box center [1058, 525] width 41 height 11
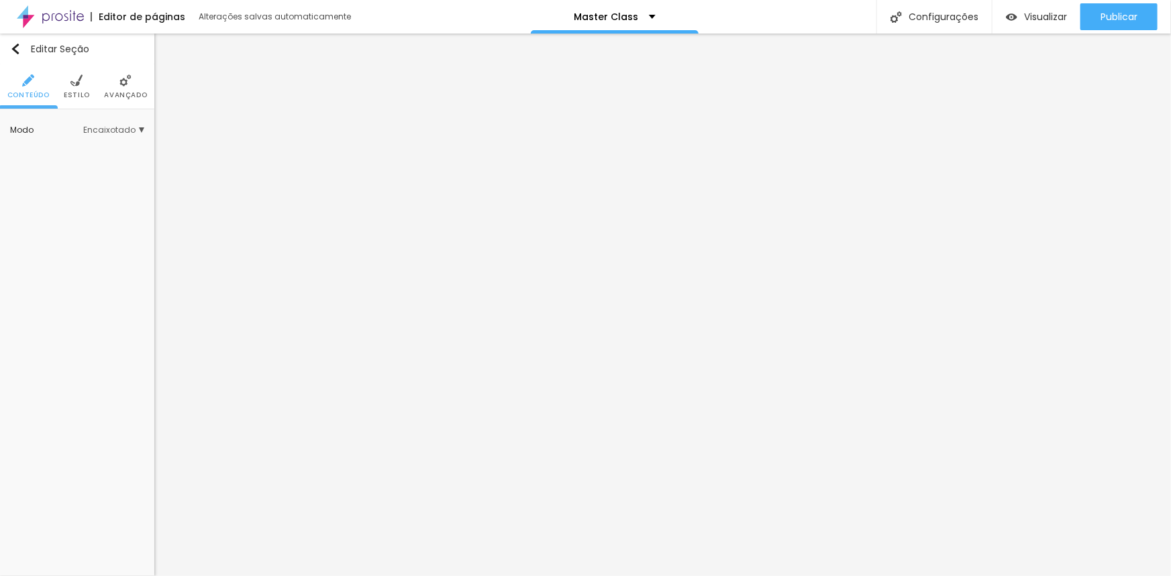
click at [67, 66] on li "Estilo" at bounding box center [77, 86] width 26 height 44
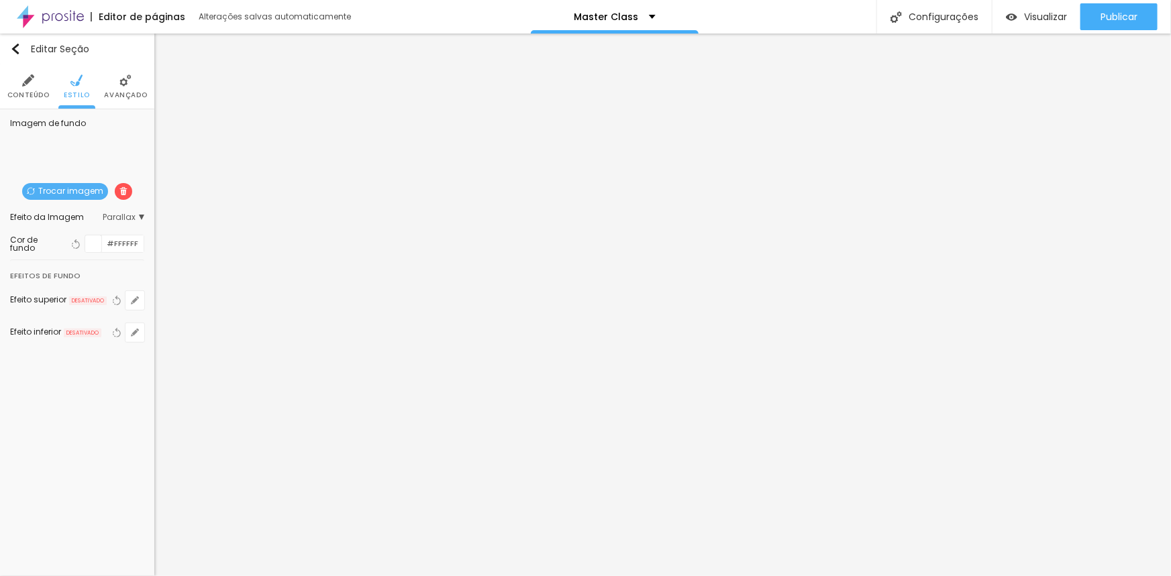
click at [67, 187] on span "Trocar imagem" at bounding box center [65, 191] width 86 height 17
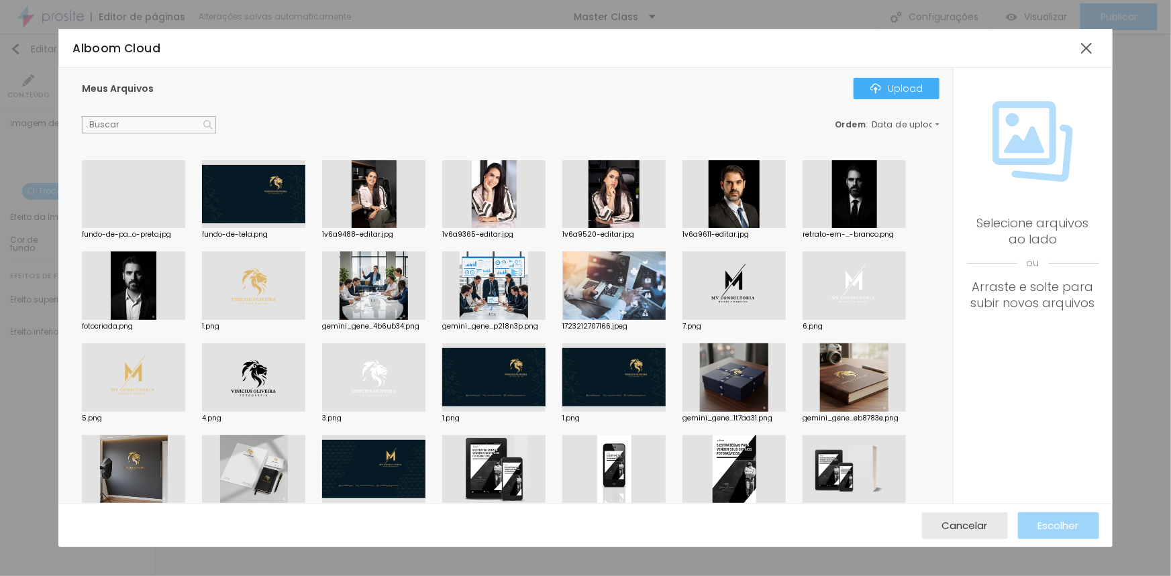
click at [121, 228] on div at bounding box center [133, 228] width 103 height 0
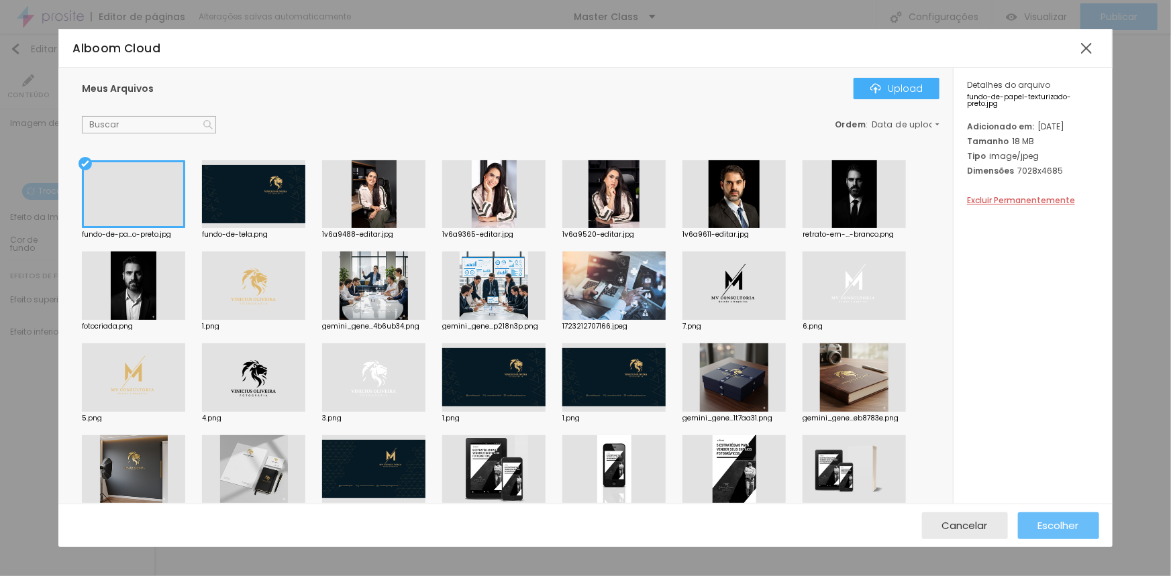
click at [1056, 529] on span "Escolher" at bounding box center [1058, 525] width 41 height 11
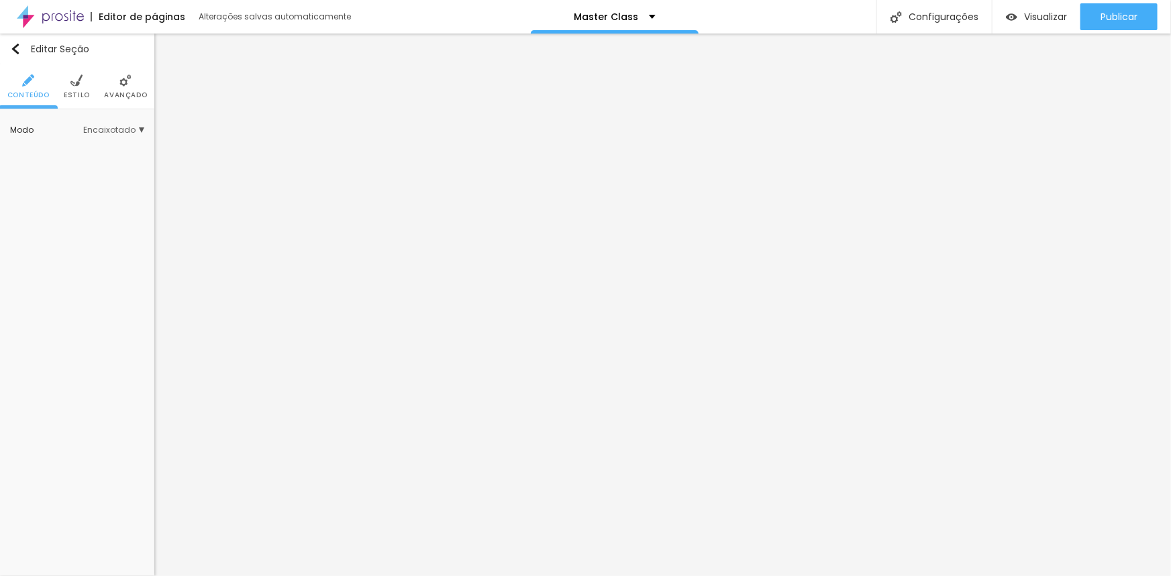
click at [73, 89] on li "Estilo" at bounding box center [77, 86] width 26 height 44
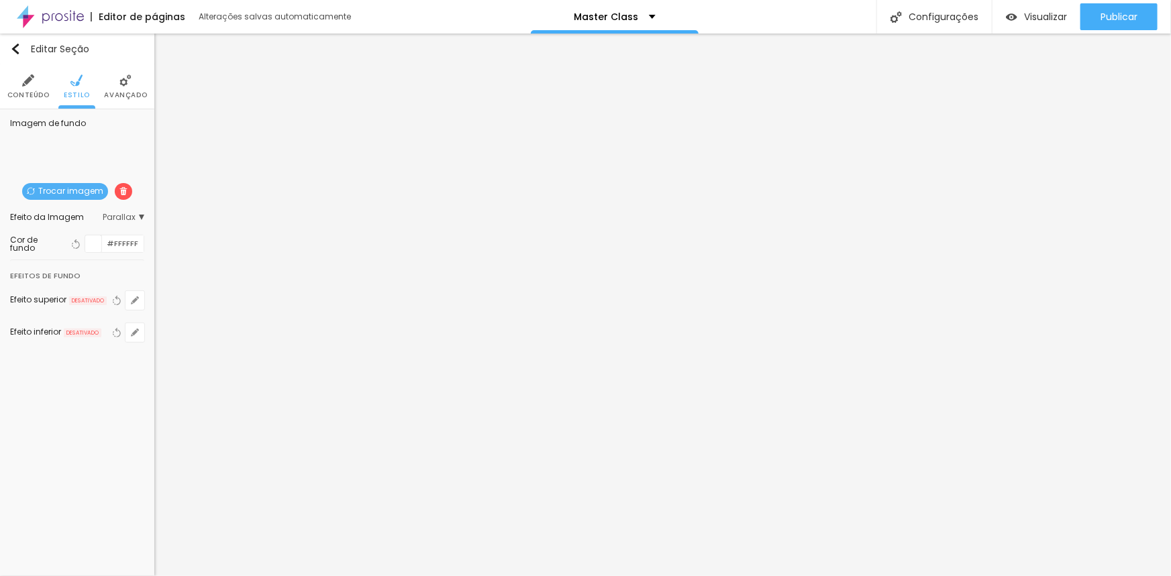
click at [60, 184] on span "Trocar imagem" at bounding box center [65, 191] width 86 height 17
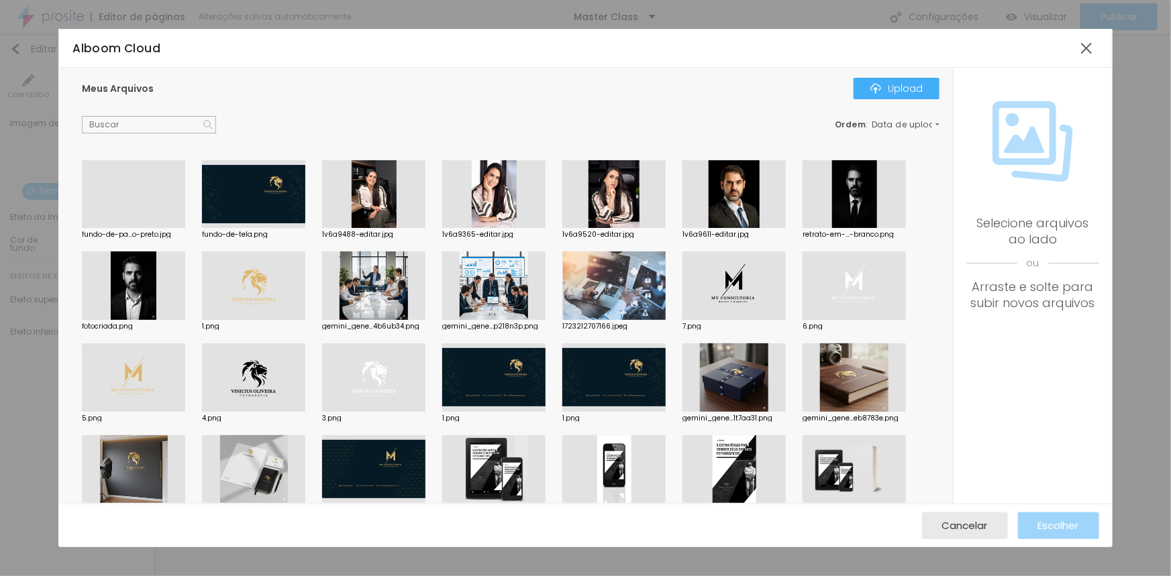
click at [147, 228] on div at bounding box center [133, 228] width 103 height 0
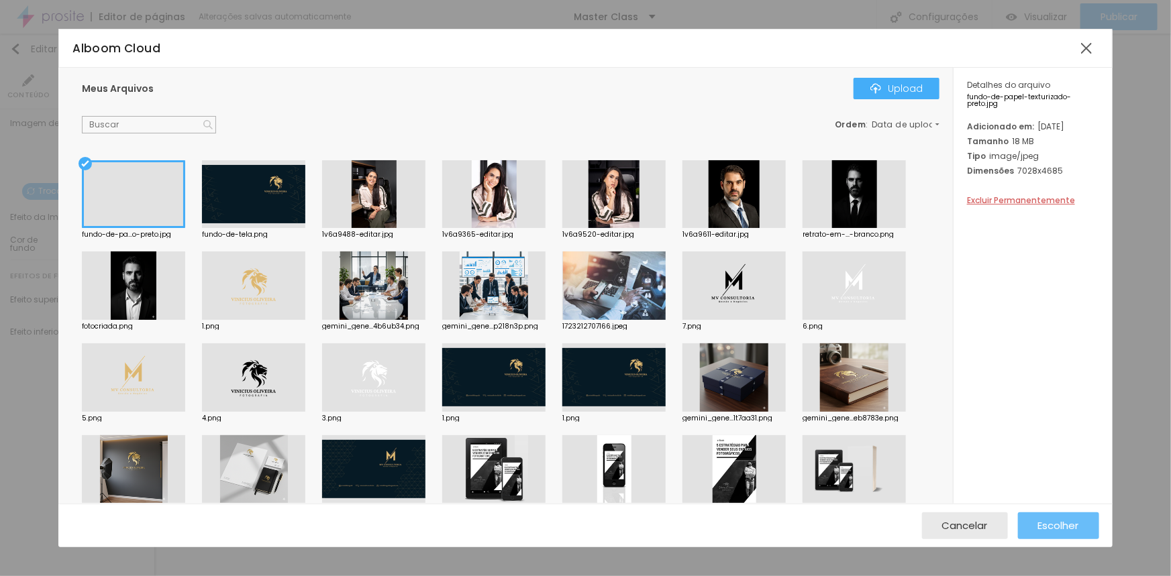
click at [1077, 523] on span "Escolher" at bounding box center [1058, 525] width 41 height 11
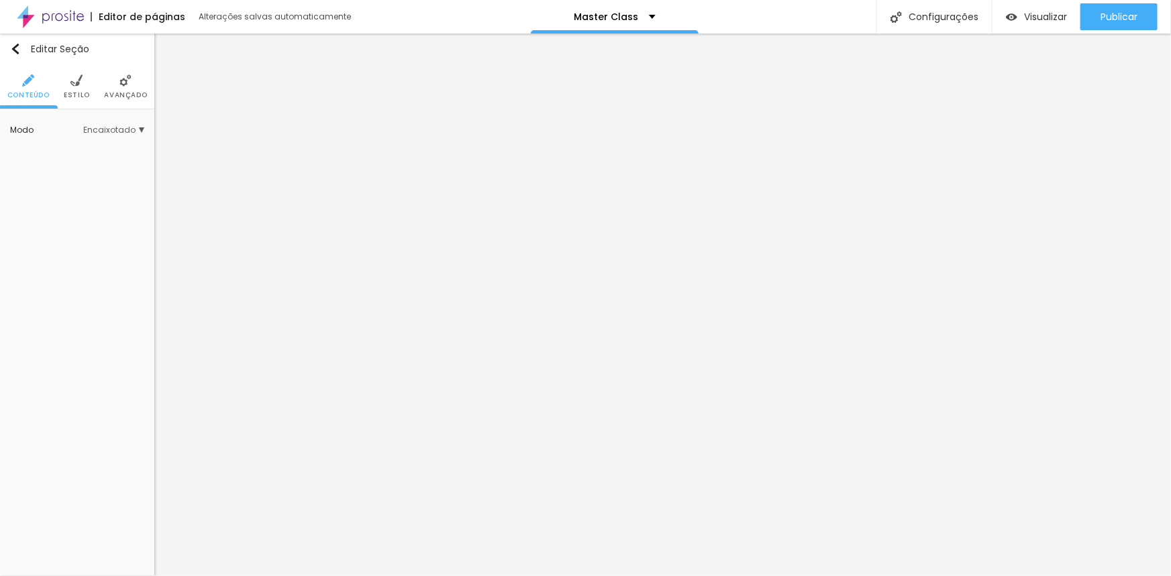
click at [68, 81] on li "Estilo" at bounding box center [77, 86] width 26 height 44
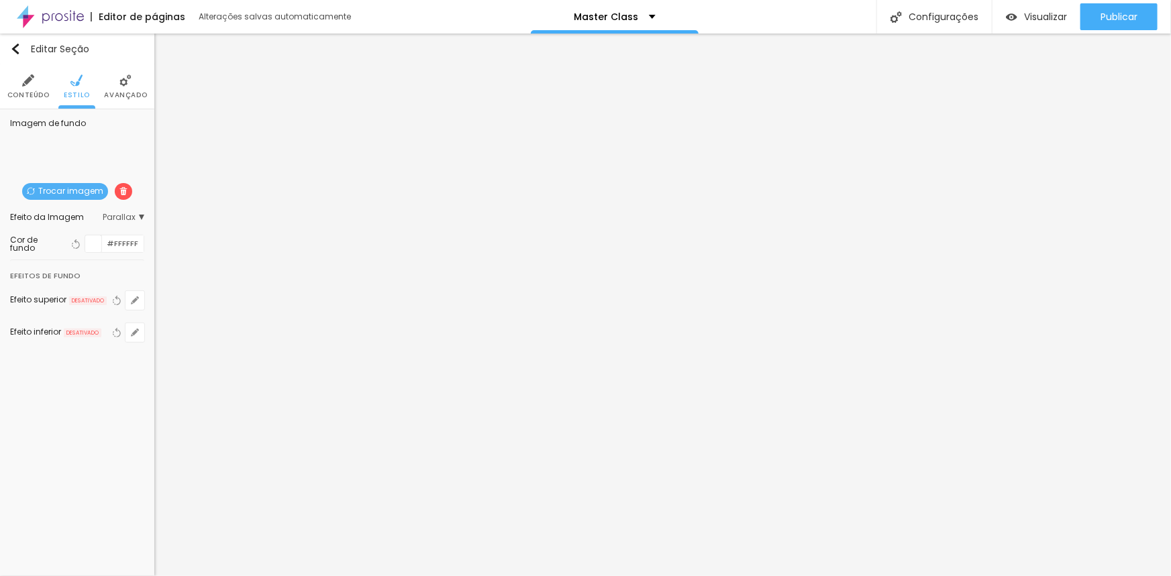
click at [80, 183] on span "Trocar imagem" at bounding box center [65, 191] width 86 height 17
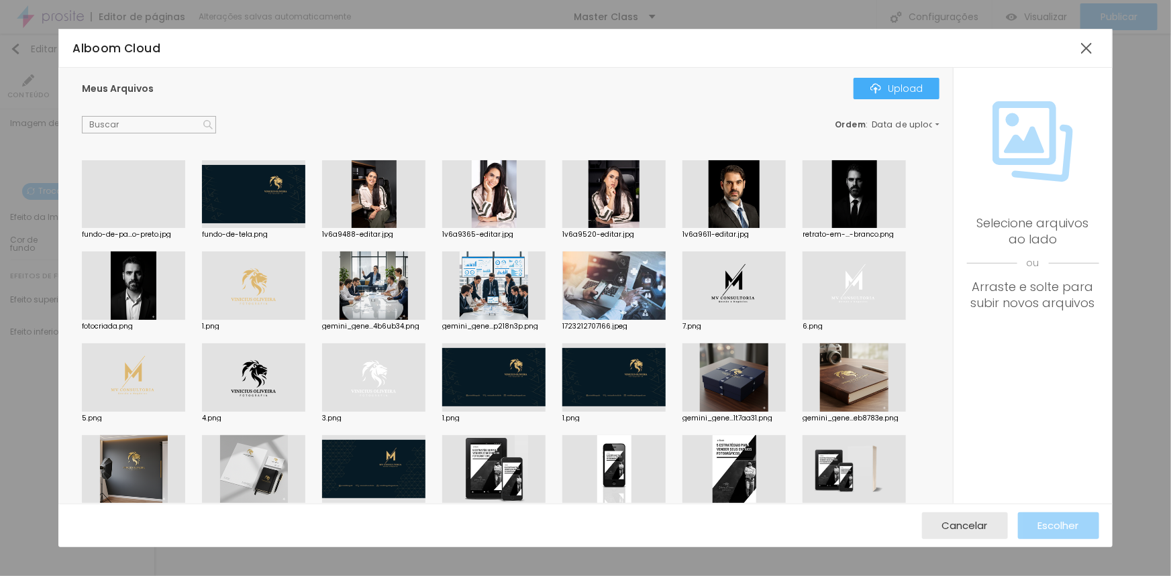
click at [145, 228] on div at bounding box center [133, 228] width 103 height 0
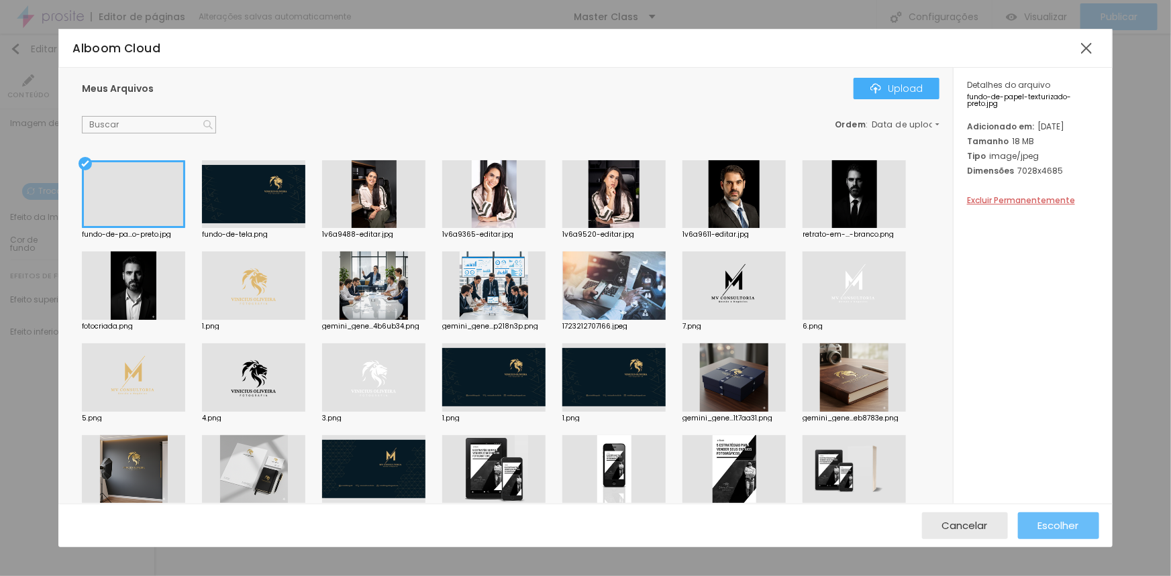
click at [1087, 537] on button "Escolher" at bounding box center [1058, 526] width 81 height 27
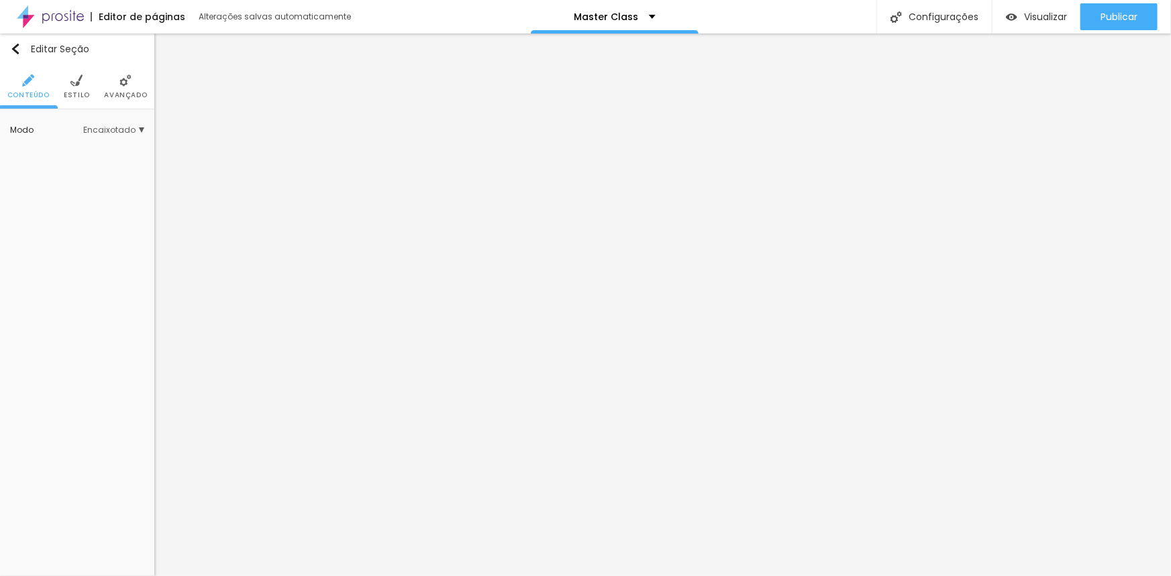
click at [72, 85] on img at bounding box center [76, 80] width 12 height 12
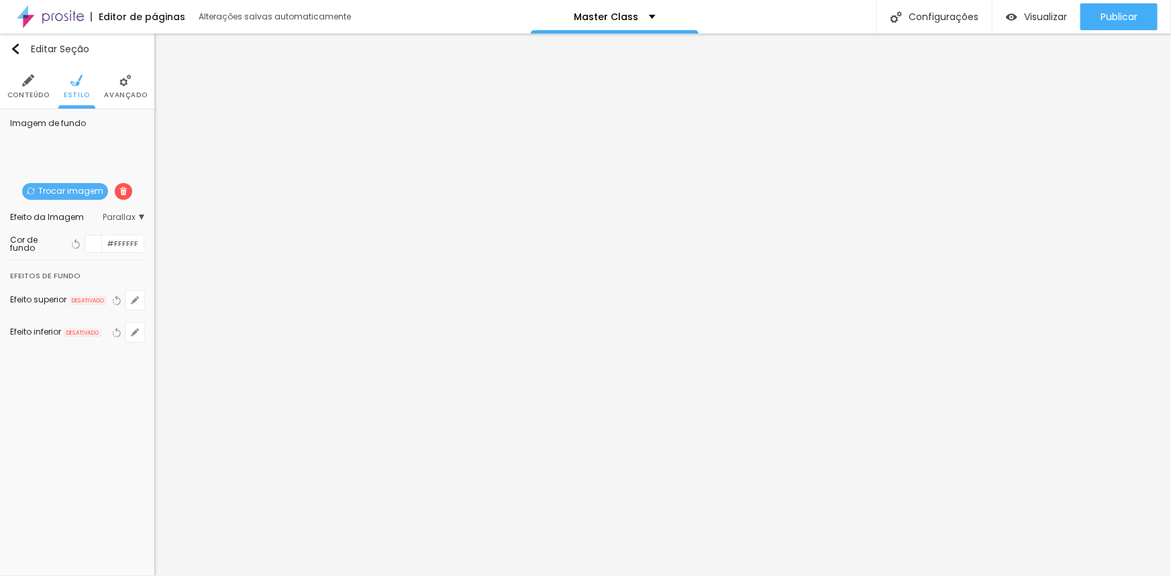
click at [83, 190] on span "Trocar imagem" at bounding box center [65, 191] width 86 height 17
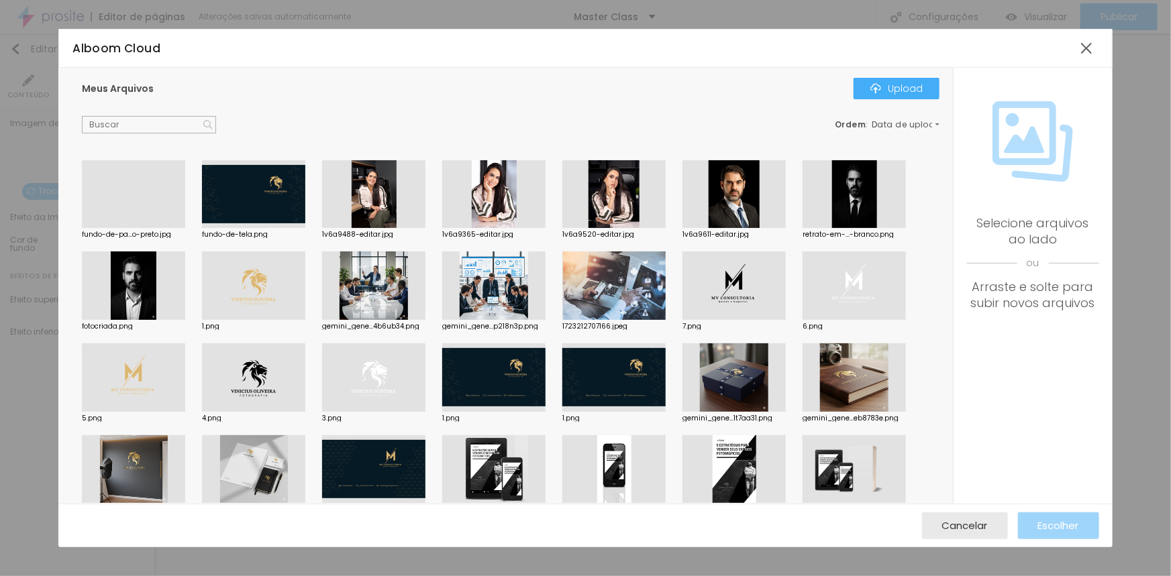
click at [132, 228] on div at bounding box center [133, 228] width 103 height 0
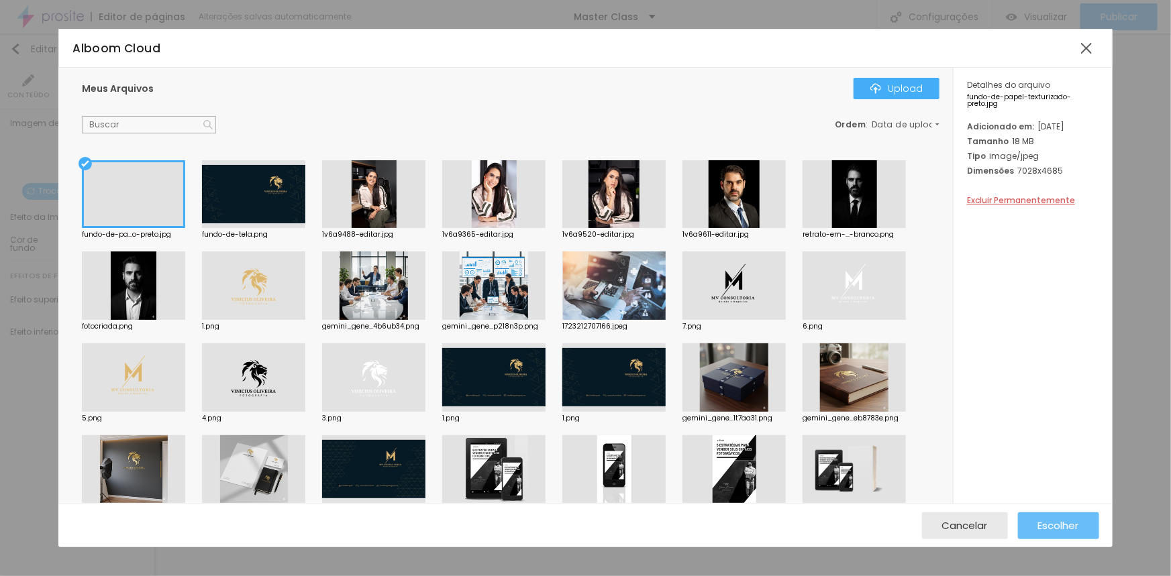
click at [1040, 522] on span "Escolher" at bounding box center [1058, 525] width 41 height 11
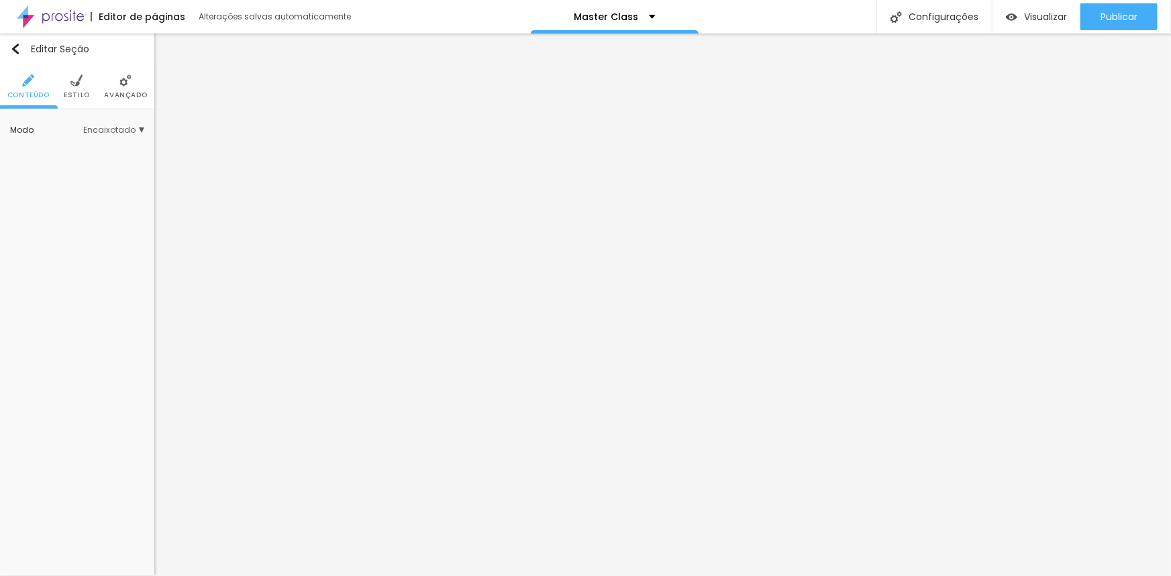
click at [70, 88] on li "Estilo" at bounding box center [77, 86] width 26 height 44
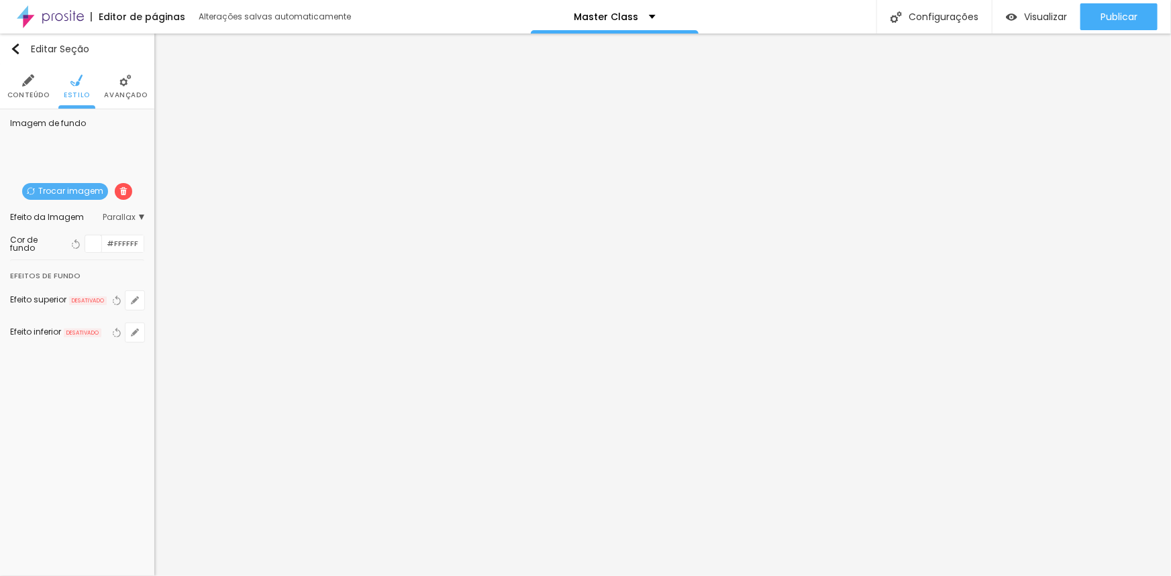
click at [65, 190] on span "Trocar imagem" at bounding box center [65, 191] width 86 height 17
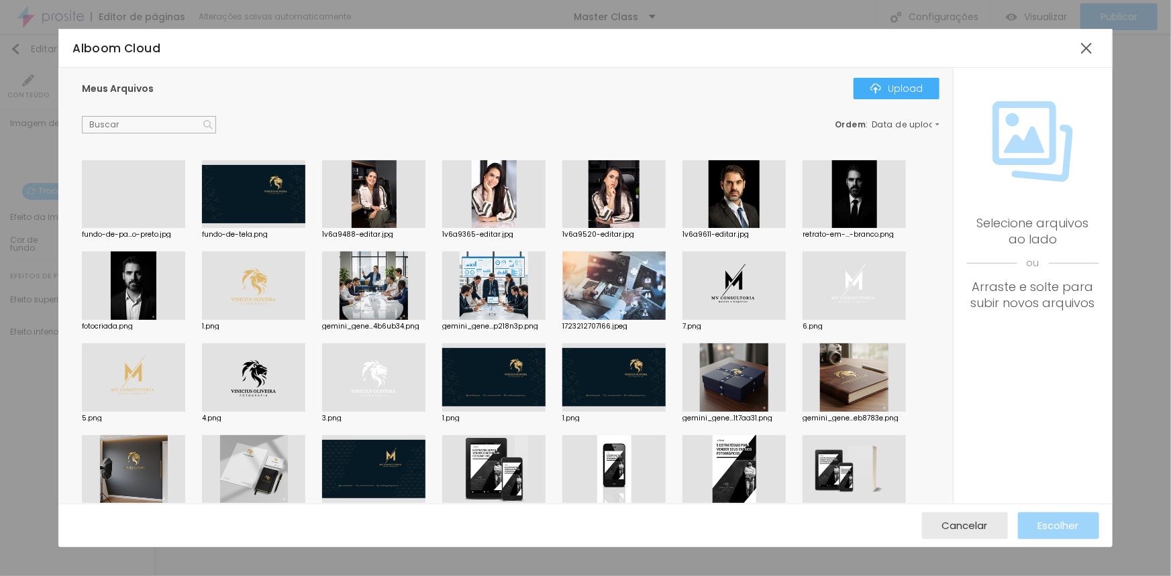
click at [108, 228] on div at bounding box center [133, 228] width 103 height 0
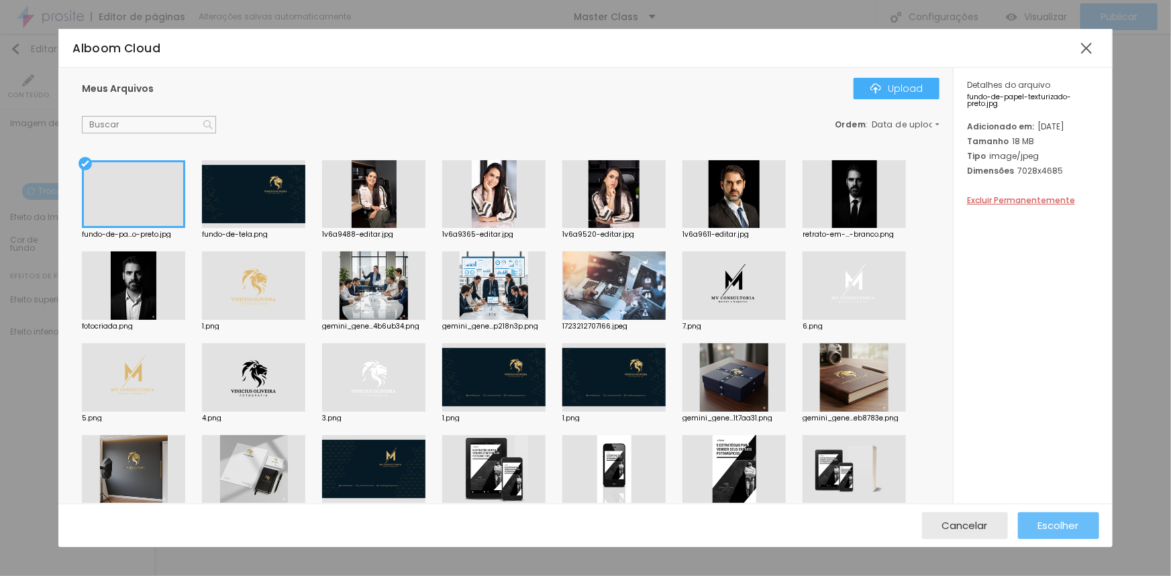
click at [1045, 522] on span "Escolher" at bounding box center [1058, 525] width 41 height 11
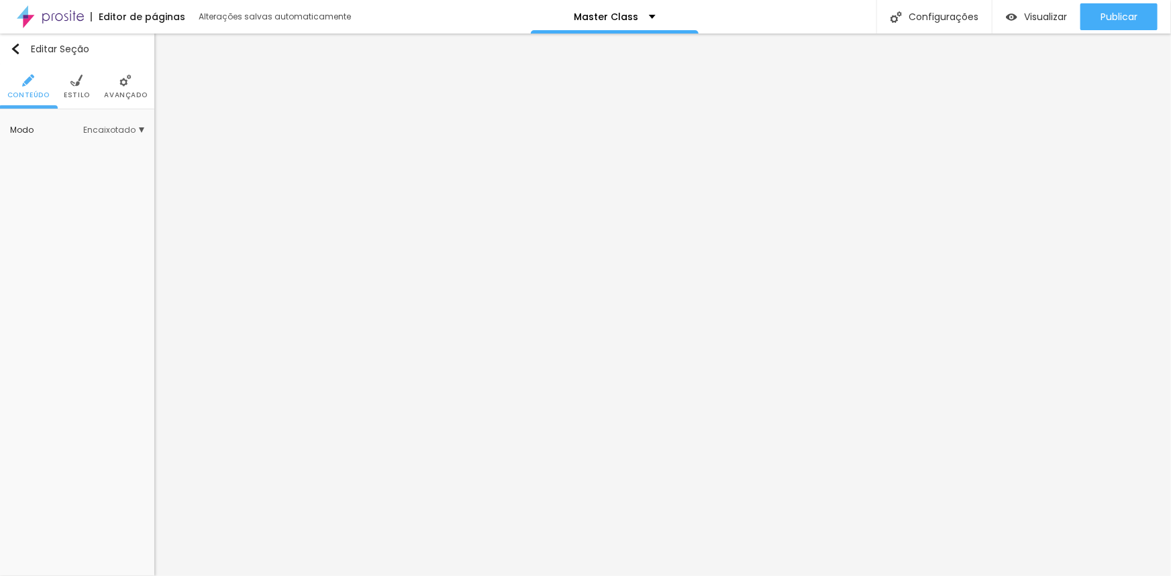
click at [78, 83] on img at bounding box center [76, 80] width 12 height 12
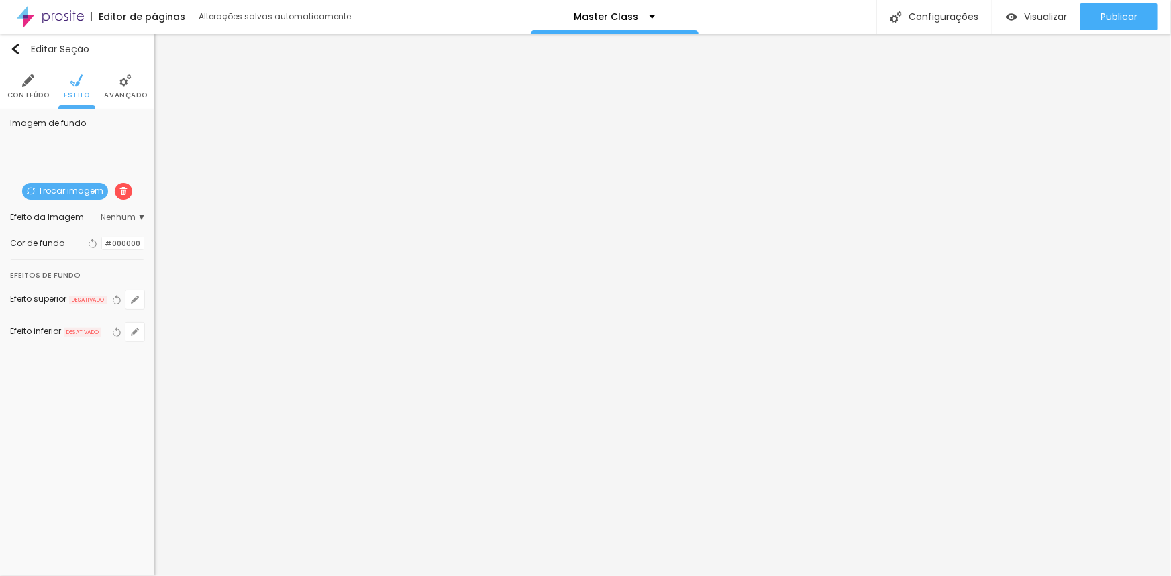
click at [80, 191] on span "Trocar imagem" at bounding box center [65, 191] width 86 height 17
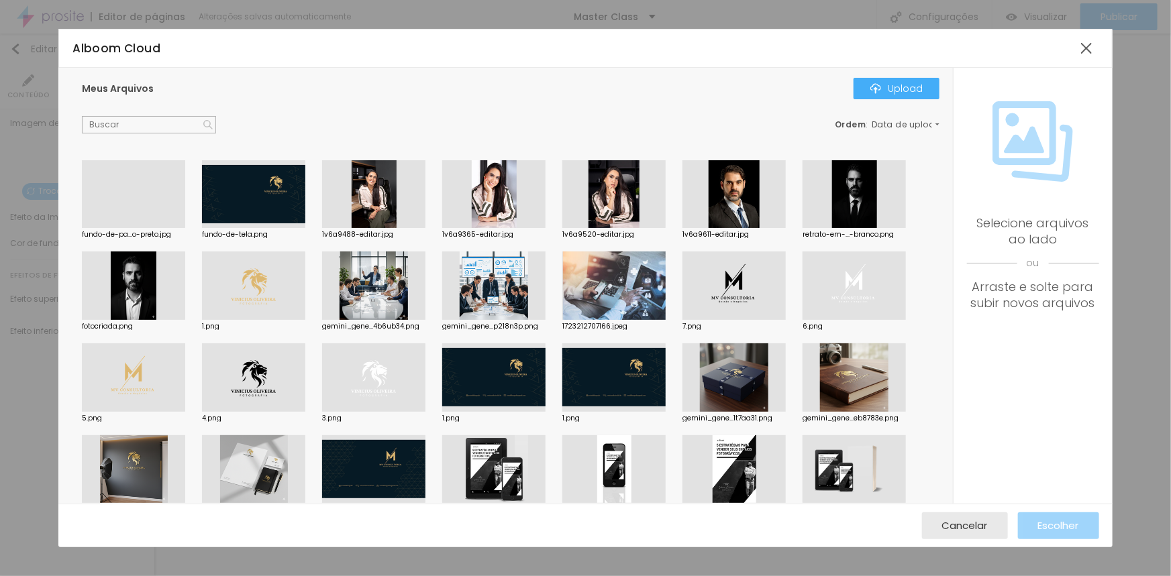
click at [260, 215] on div at bounding box center [253, 194] width 103 height 68
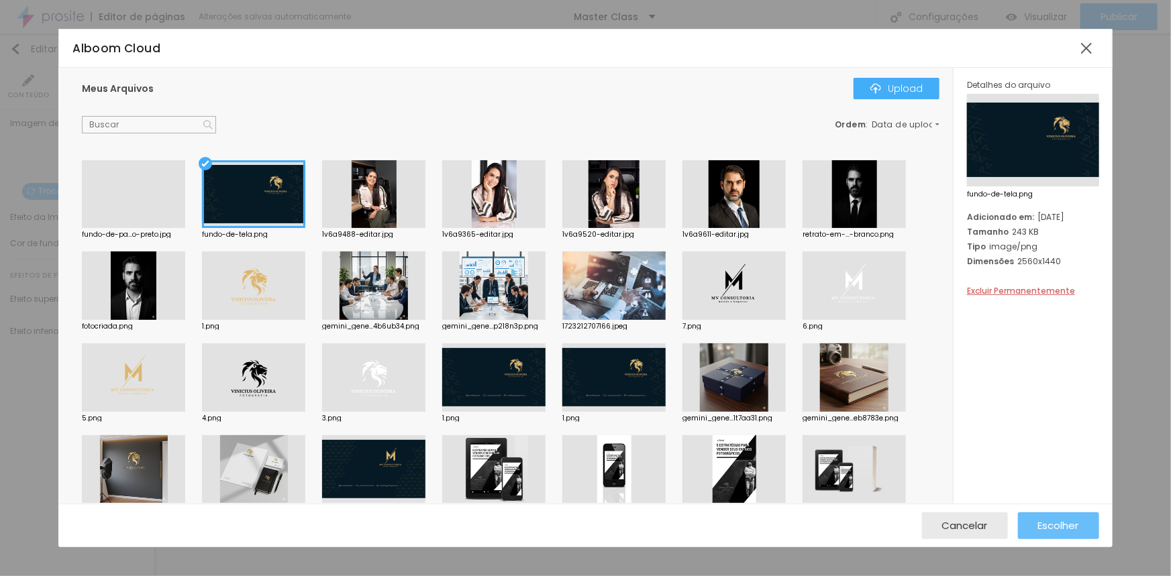
click at [1035, 530] on button "Escolher" at bounding box center [1058, 526] width 81 height 27
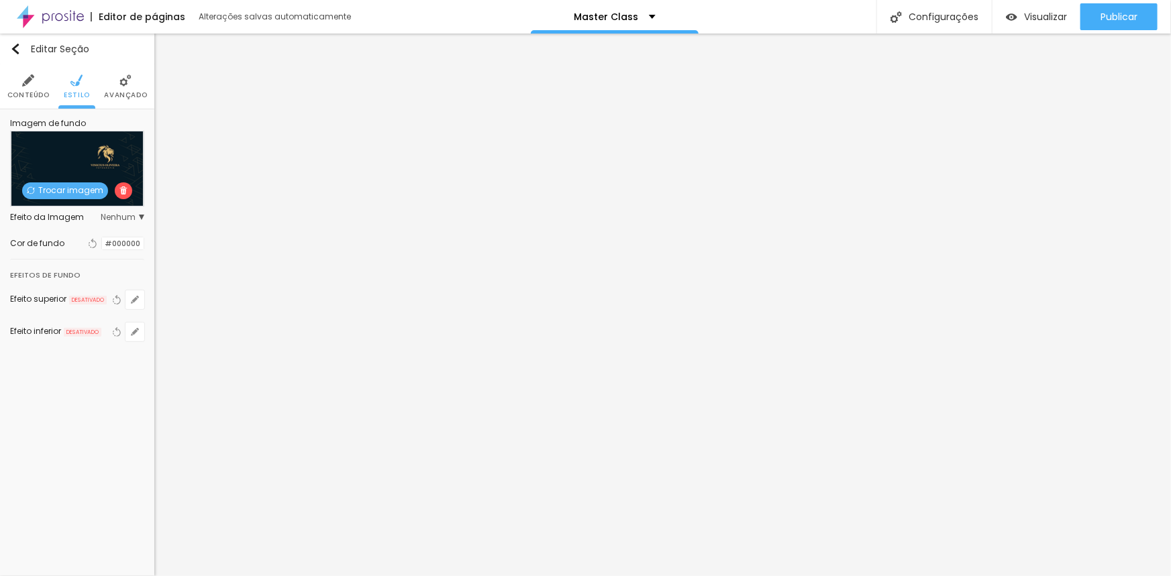
click at [112, 213] on span "Nenhum" at bounding box center [123, 217] width 44 height 8
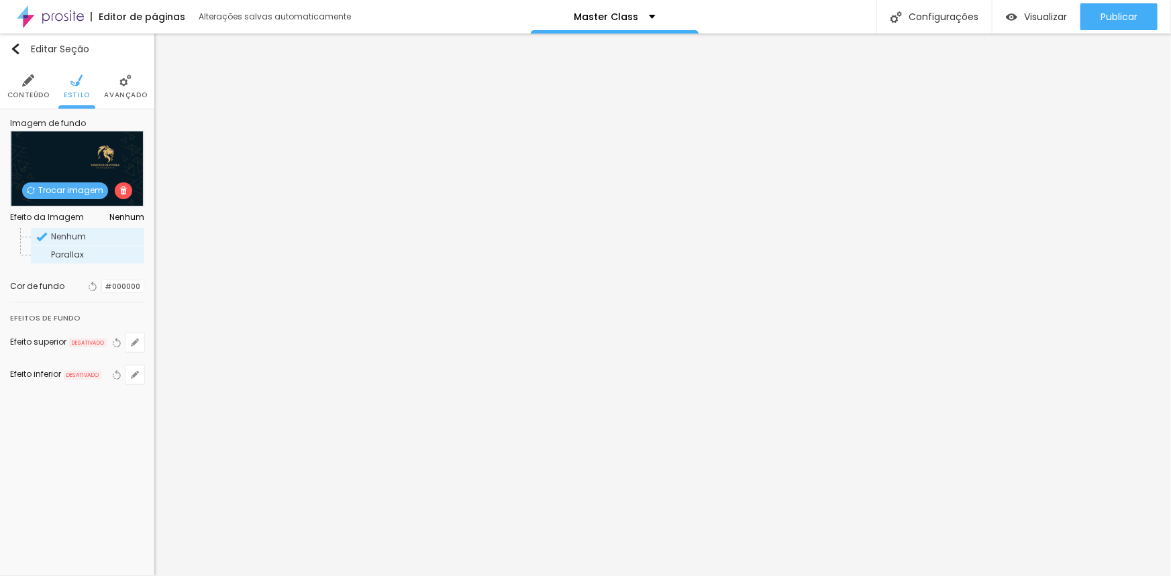
click at [67, 254] on span "Parallax" at bounding box center [67, 254] width 33 height 11
